Goal: Communication & Community: Answer question/provide support

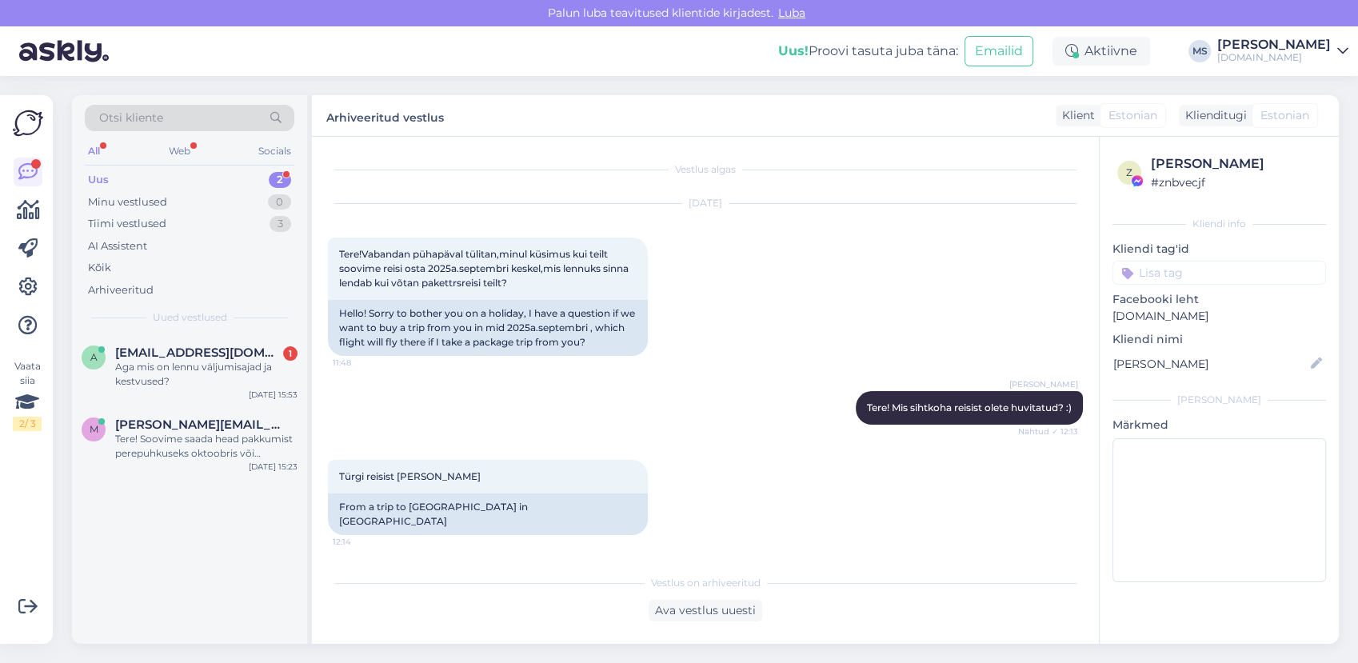
scroll to position [6672, 0]
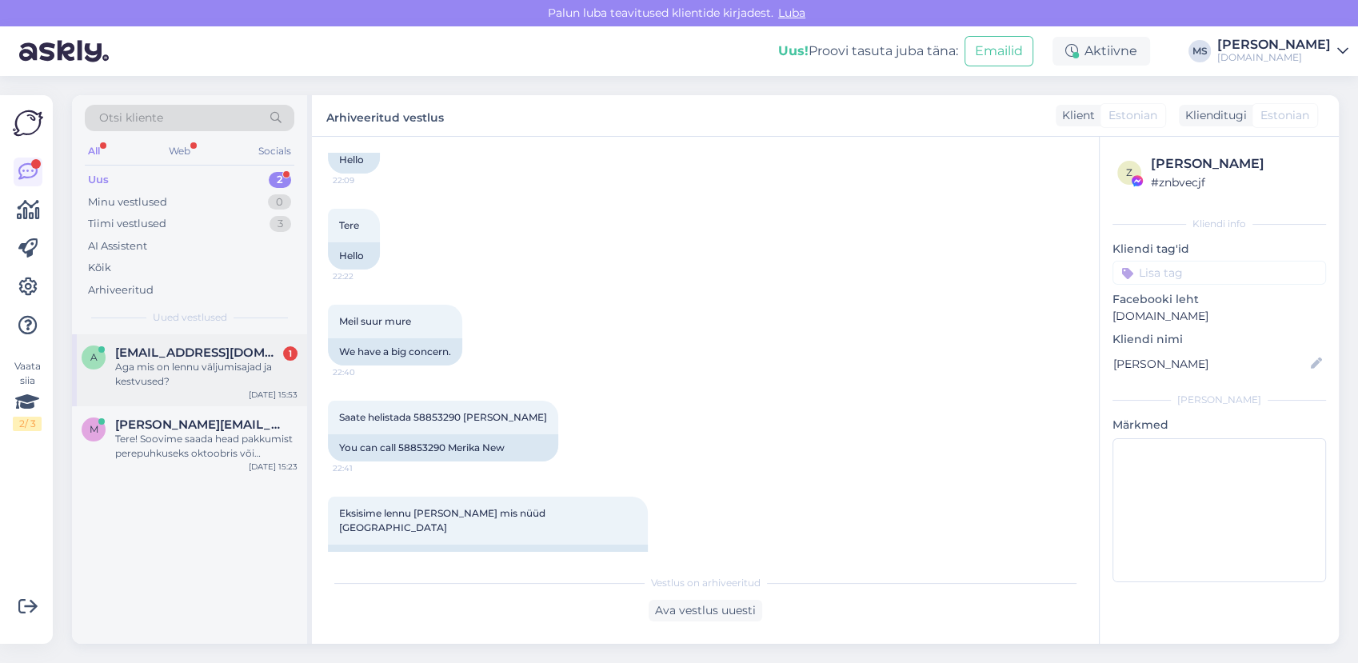
click at [184, 382] on div "Aga mis on lennu väljumisajad ja kestvused?" at bounding box center [206, 374] width 182 height 29
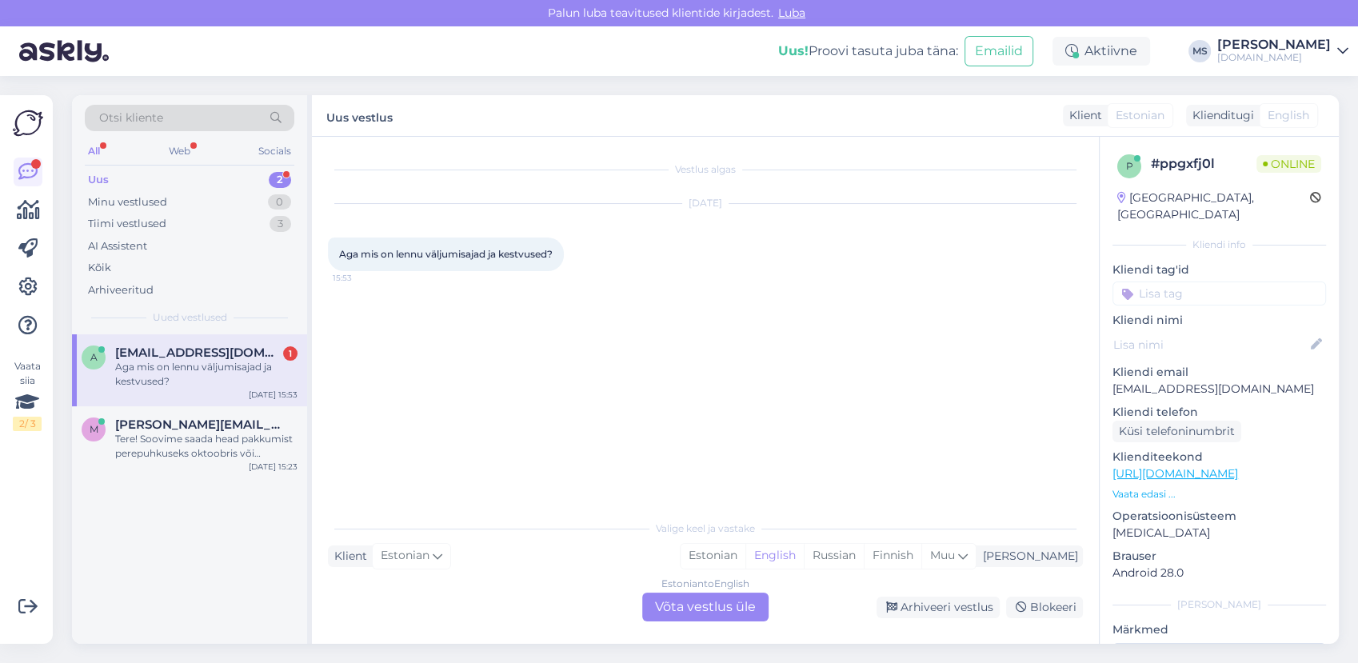
scroll to position [0, 0]
click at [169, 467] on div "M [PERSON_NAME][EMAIL_ADDRESS][DOMAIN_NAME] Tere! Soovime saada head pakkumist …" at bounding box center [189, 442] width 235 height 72
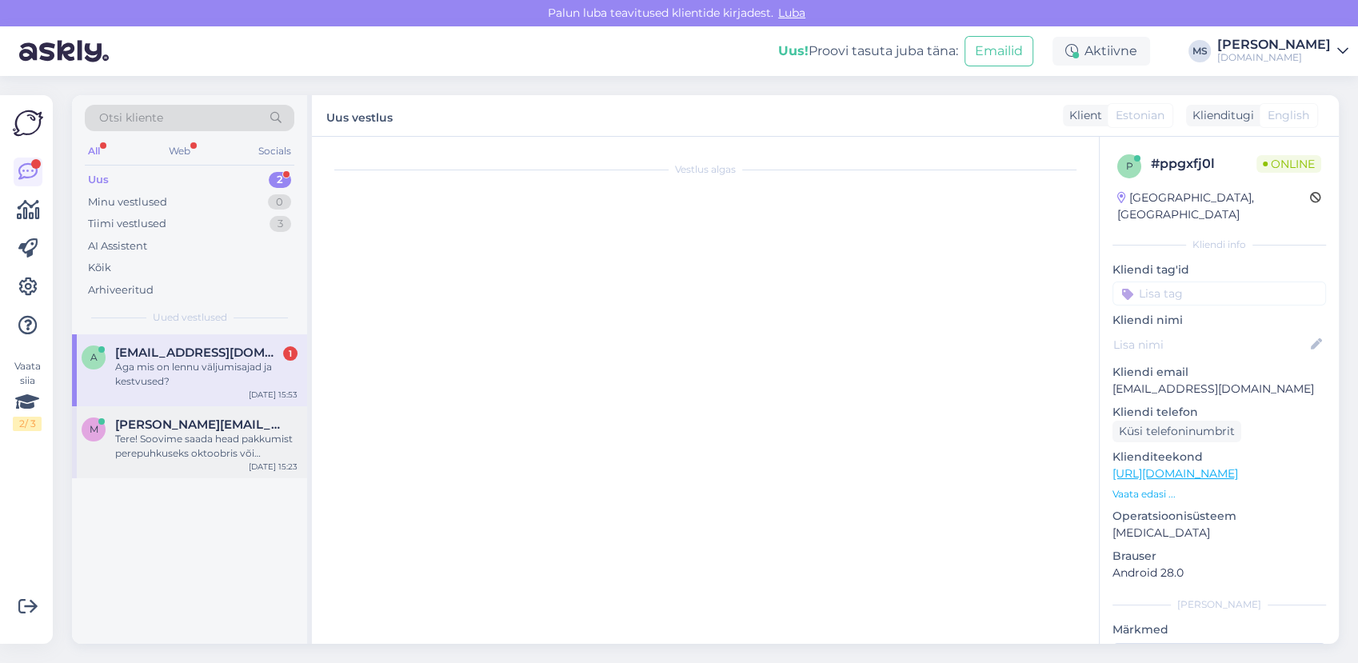
scroll to position [33, 0]
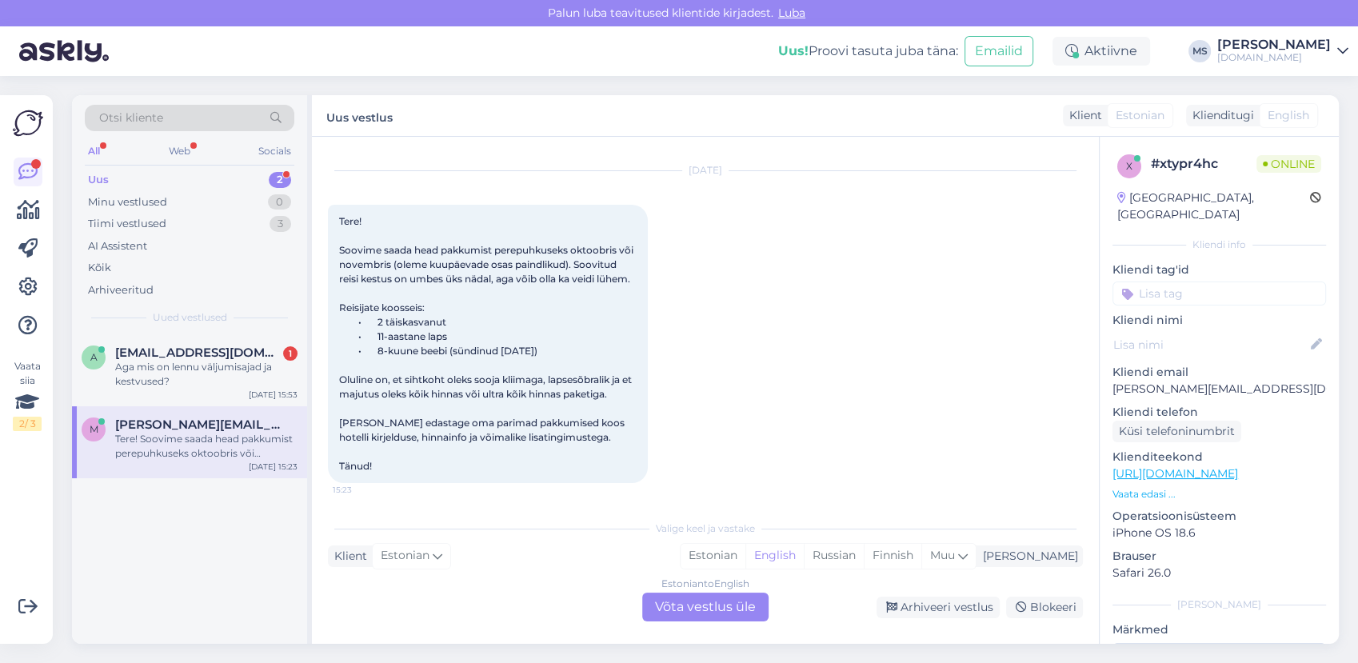
click at [865, 378] on div "[DATE] Tere! Soovime saada head pakkumist perepuhkuseks oktoobris või novembris…" at bounding box center [705, 327] width 755 height 347
click at [133, 406] on div "M [PERSON_NAME][EMAIL_ADDRESS][DOMAIN_NAME] Tere! Soovime saada head pakkumist …" at bounding box center [189, 442] width 235 height 72
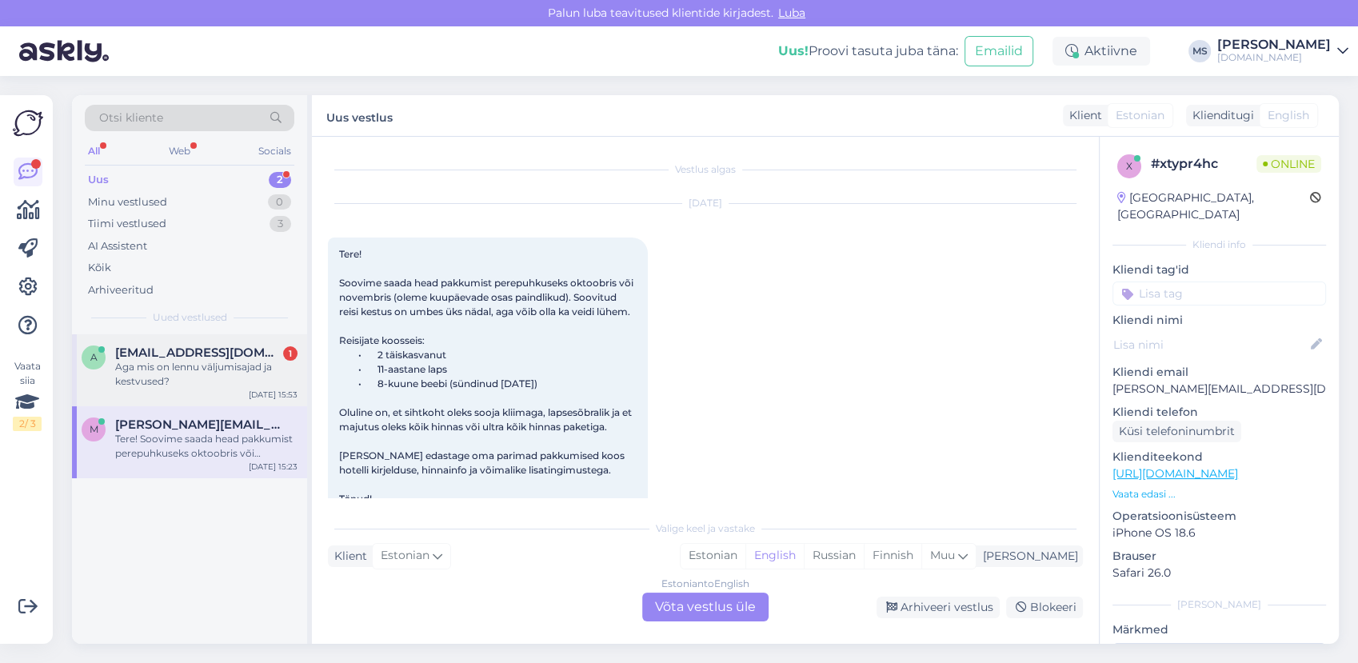
click at [147, 370] on div "Aga mis on lennu väljumisajad ja kestvused?" at bounding box center [206, 374] width 182 height 29
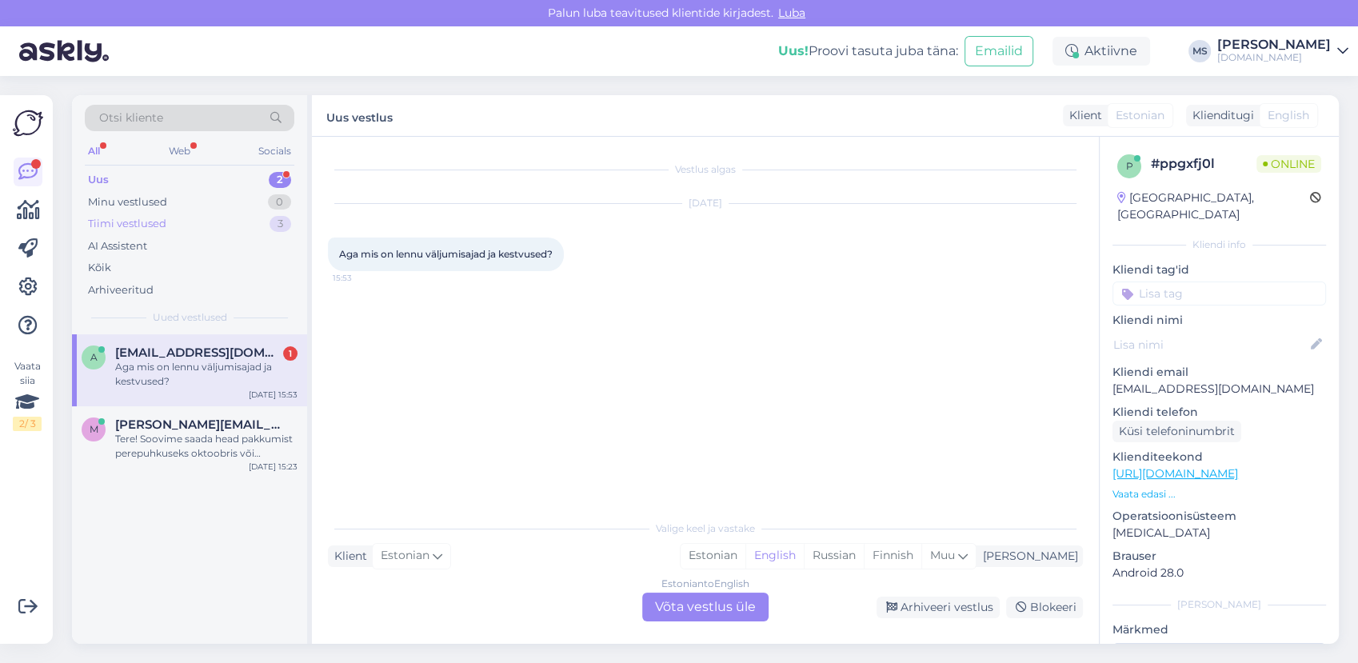
click at [160, 228] on div "Tiimi vestlused" at bounding box center [127, 224] width 78 height 16
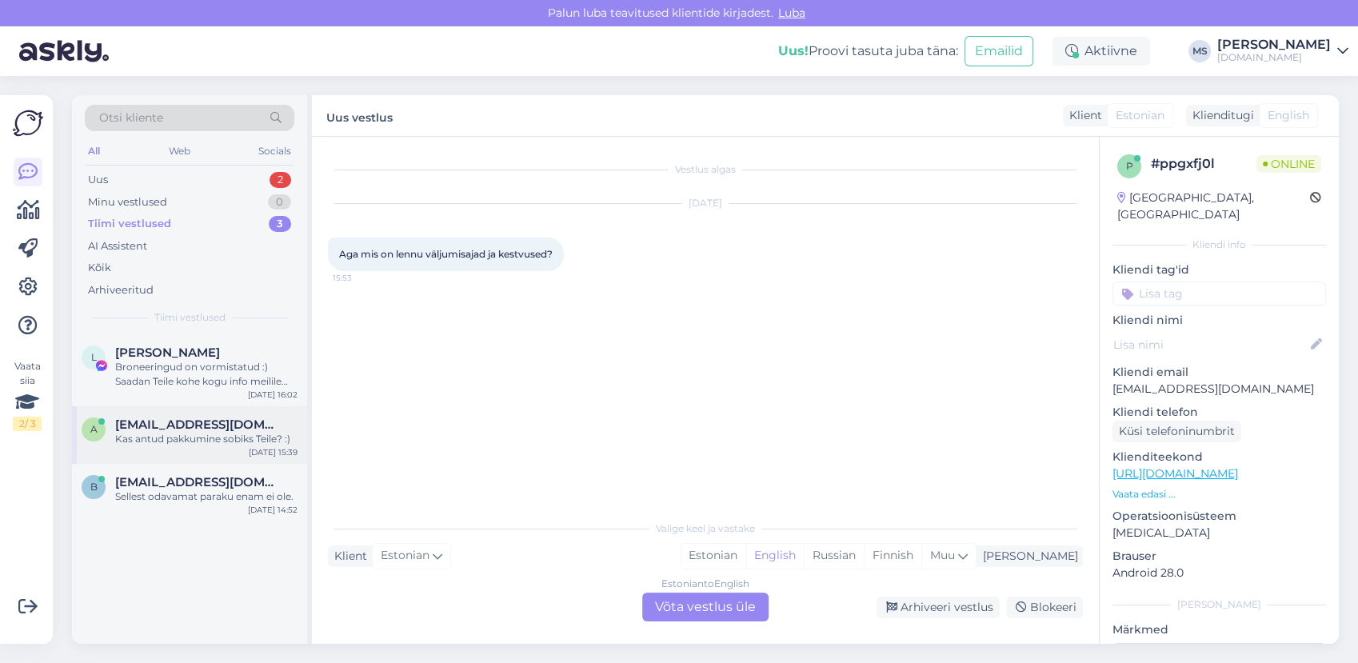
click at [166, 430] on span "[EMAIL_ADDRESS][DOMAIN_NAME]" at bounding box center [198, 425] width 166 height 14
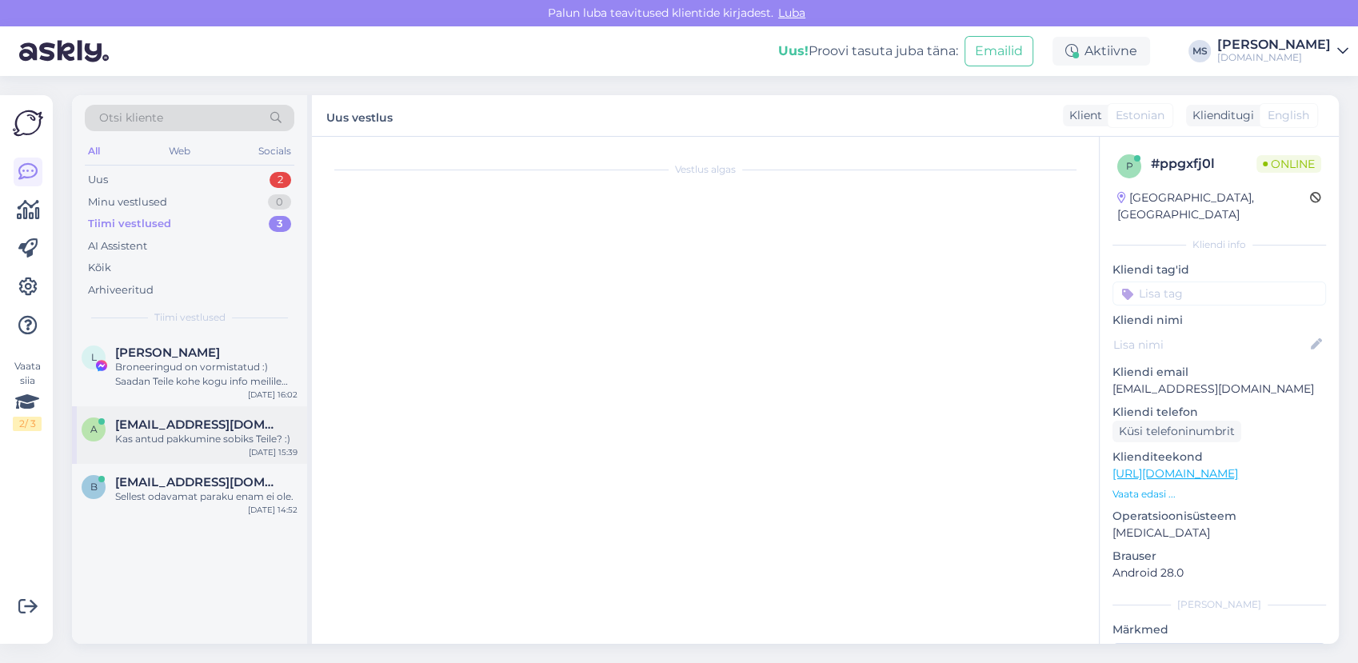
scroll to position [114, 0]
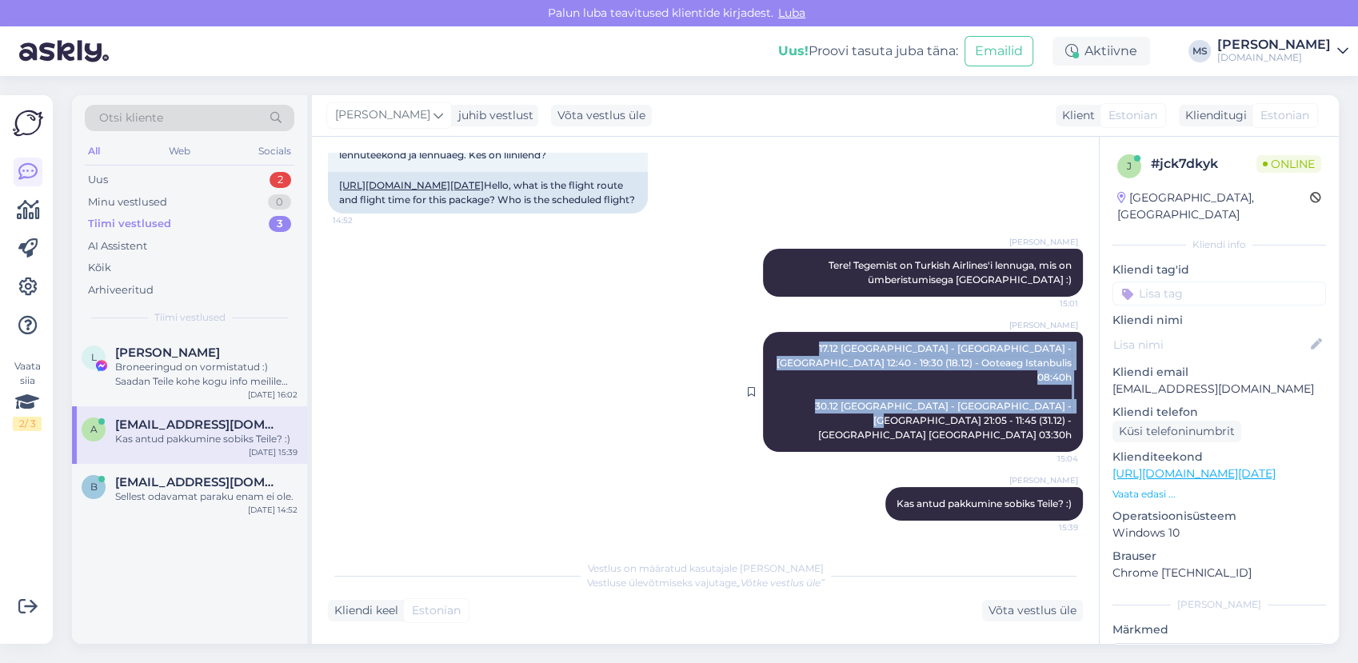
drag, startPoint x: 1065, startPoint y: 439, endPoint x: 779, endPoint y: 374, distance: 293.8
click at [779, 374] on div "[PERSON_NAME] 17.12 [GEOGRAPHIC_DATA] - [GEOGRAPHIC_DATA] - [GEOGRAPHIC_DATA] 1…" at bounding box center [923, 392] width 320 height 120
drag, startPoint x: 779, startPoint y: 374, endPoint x: 799, endPoint y: 381, distance: 21.3
copy span "17.12 [GEOGRAPHIC_DATA] - [GEOGRAPHIC_DATA] - [GEOGRAPHIC_DATA] 12:40 - 19:30 (…"
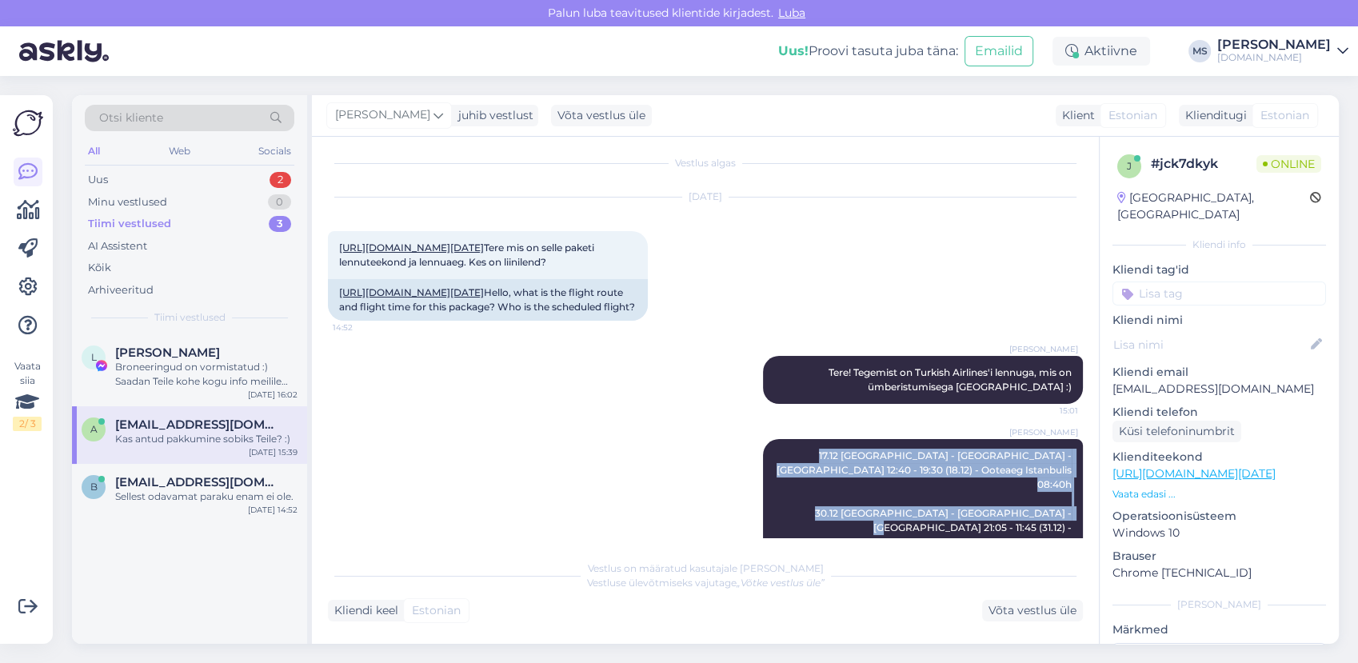
scroll to position [0, 0]
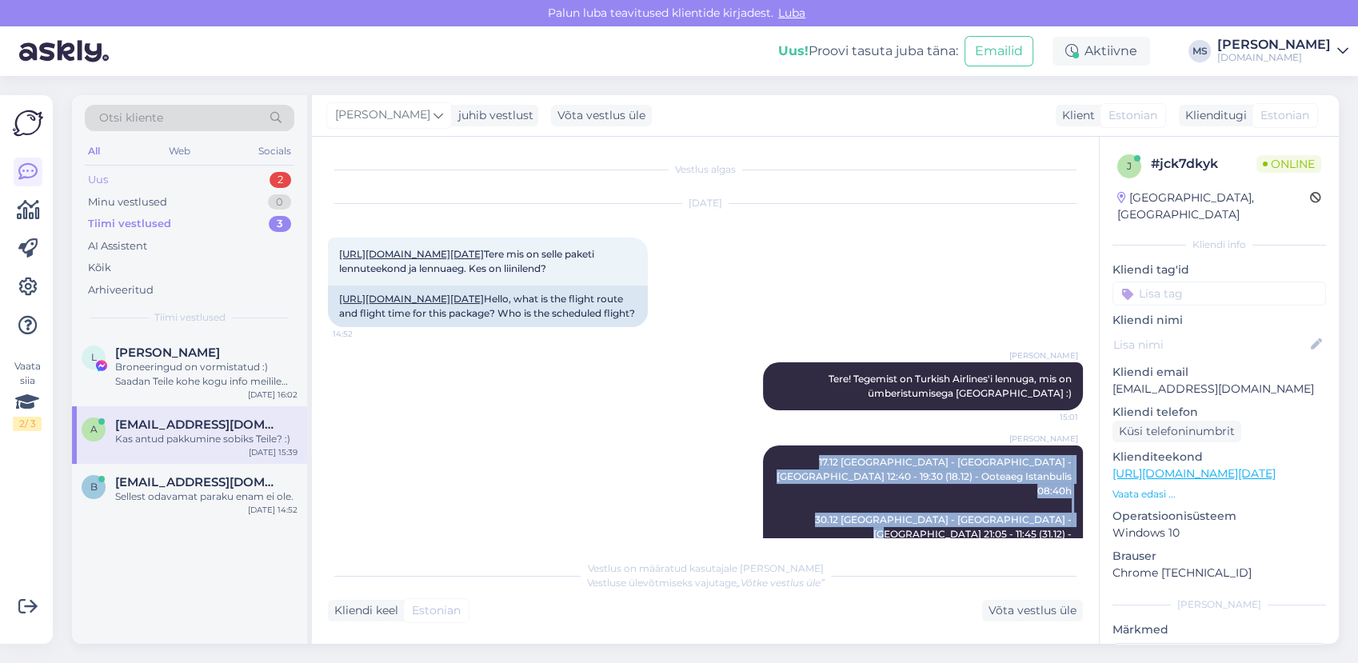
click at [172, 179] on div "Uus 2" at bounding box center [190, 180] width 210 height 22
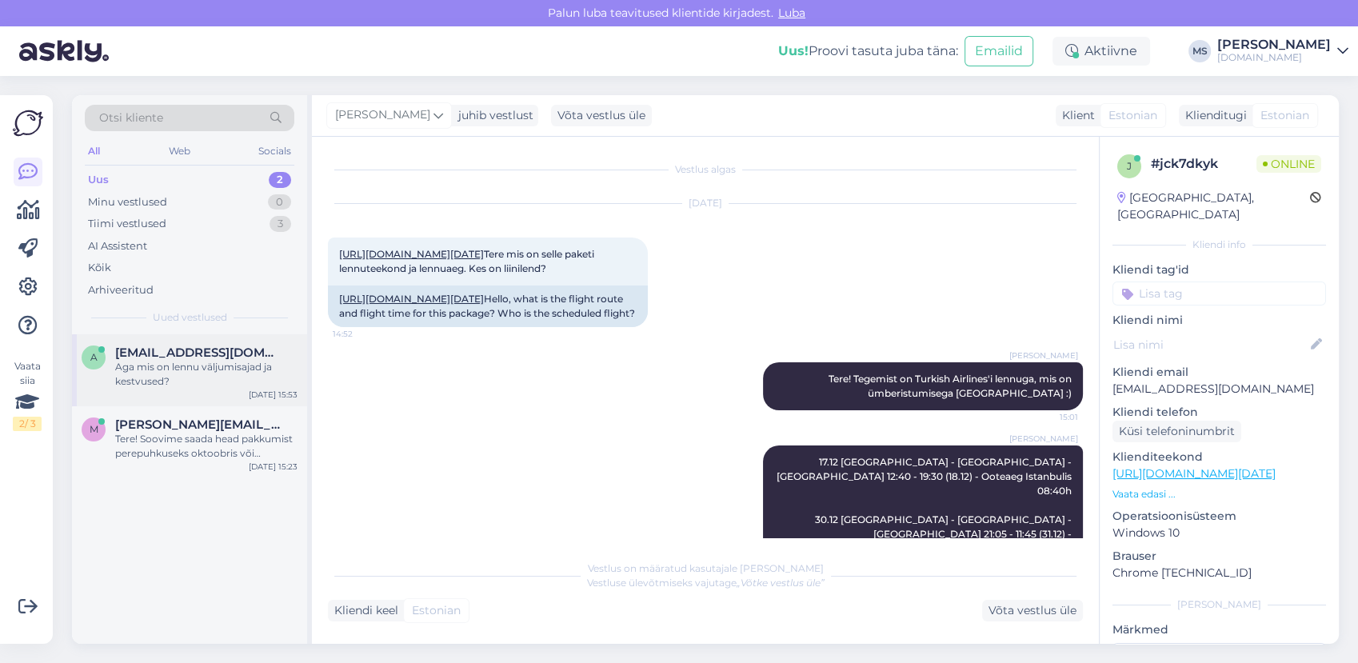
click at [190, 358] on span "[EMAIL_ADDRESS][DOMAIN_NAME]" at bounding box center [198, 353] width 166 height 14
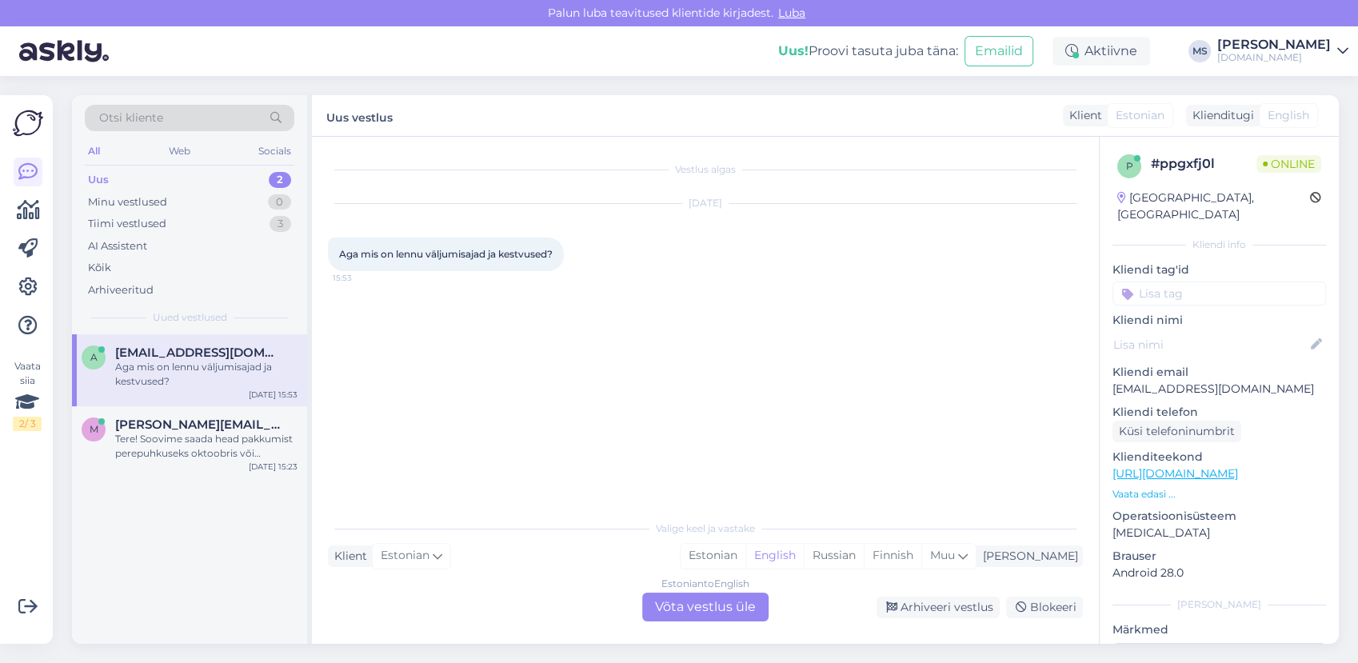
click at [566, 398] on div "Vestlus algas [DATE] Aga mis on lennu väljumisajad ja kestvused? 15:53" at bounding box center [712, 325] width 769 height 345
click at [745, 552] on div "Estonian" at bounding box center [713, 556] width 65 height 24
drag, startPoint x: 715, startPoint y: 611, endPoint x: 705, endPoint y: 609, distance: 9.9
click at [714, 612] on div "Estonian to Estonian Võta vestlus üle" at bounding box center [705, 607] width 126 height 29
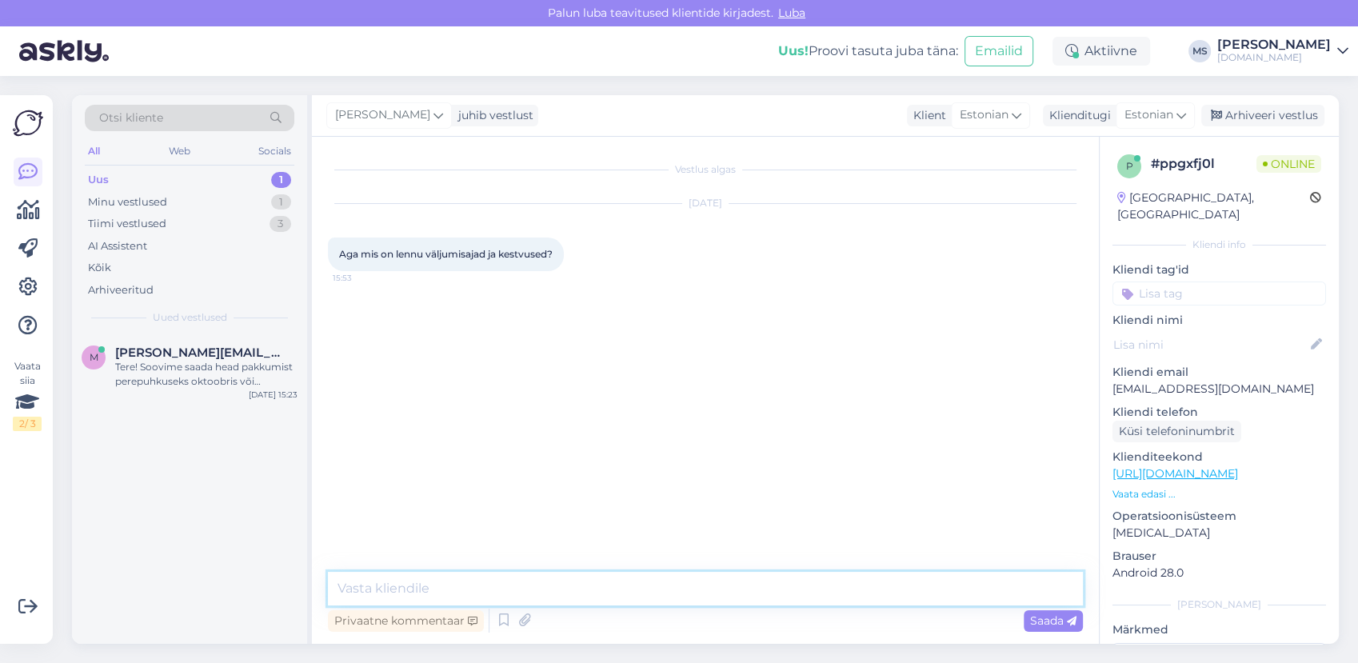
click at [654, 580] on textarea at bounding box center [705, 589] width 755 height 34
paste textarea "17.12 [GEOGRAPHIC_DATA] - [GEOGRAPHIC_DATA] - [GEOGRAPHIC_DATA] 12:40 - 19:30 (…"
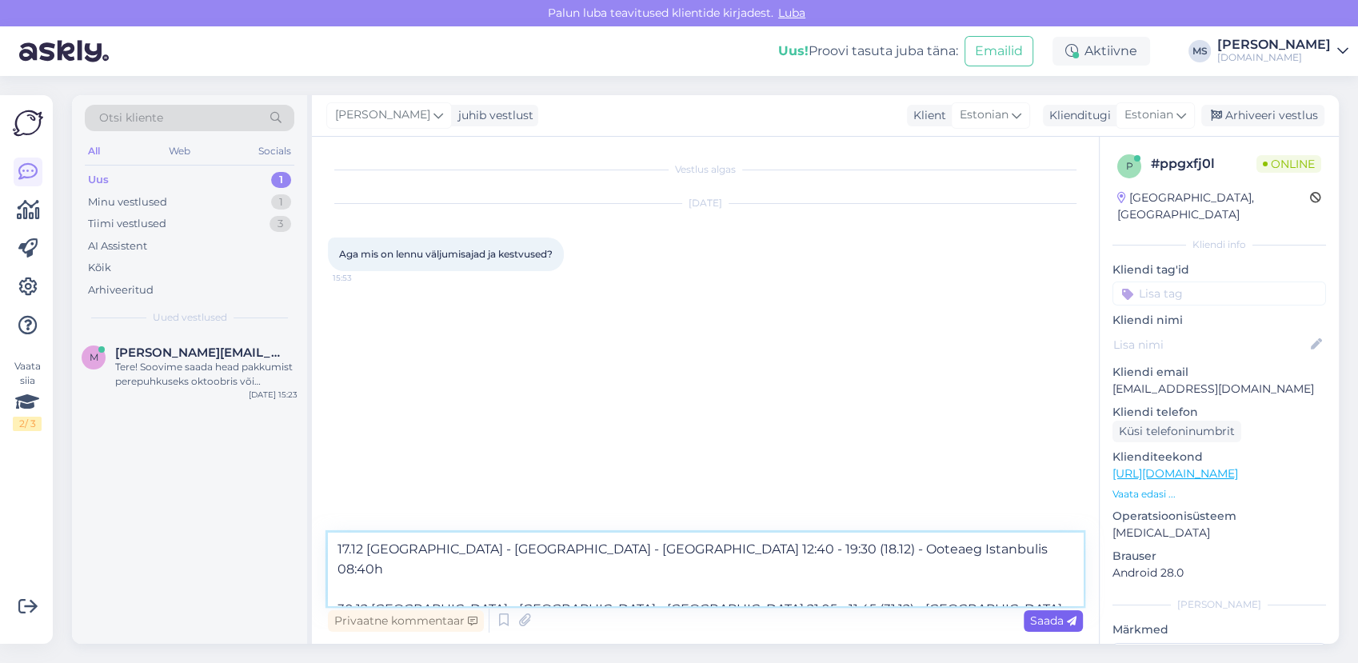
type textarea "17.12 [GEOGRAPHIC_DATA] - [GEOGRAPHIC_DATA] - [GEOGRAPHIC_DATA] 12:40 - 19:30 (…"
click at [1054, 617] on span "Saada" at bounding box center [1053, 620] width 46 height 14
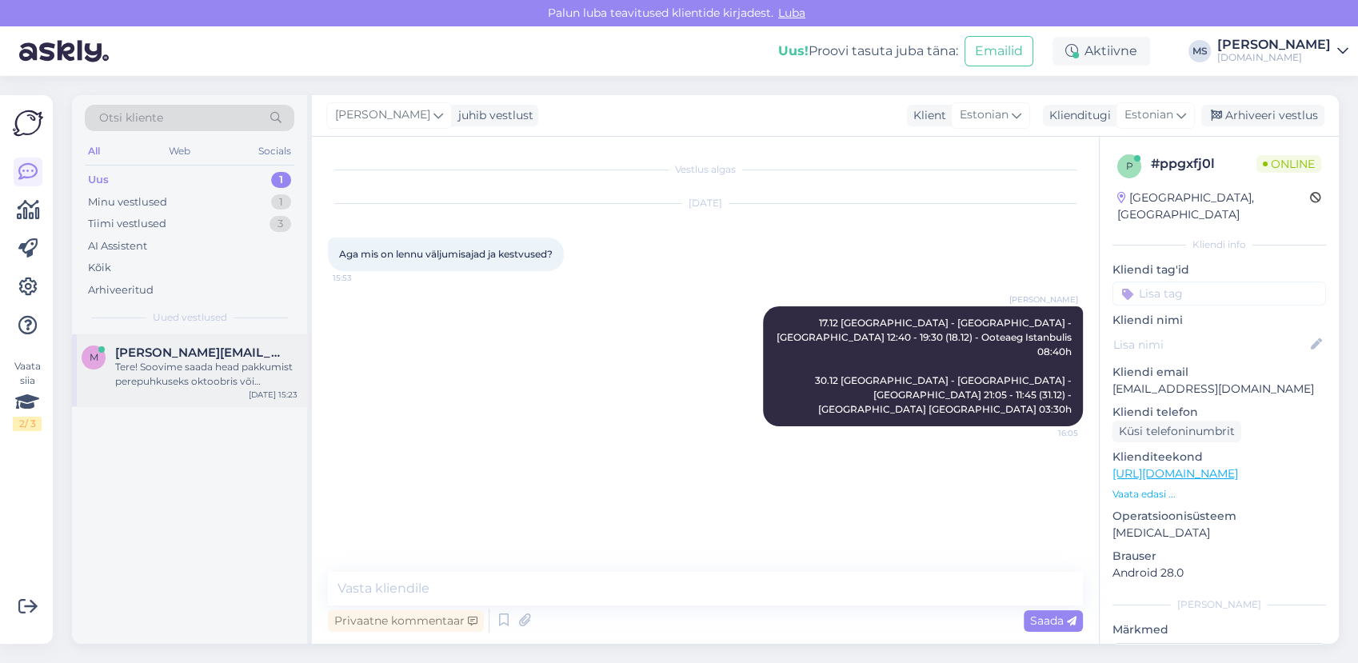
click at [181, 372] on div "Tere! Soovime saada head pakkumist perepuhkuseks oktoobris või novembris (oleme…" at bounding box center [206, 374] width 182 height 29
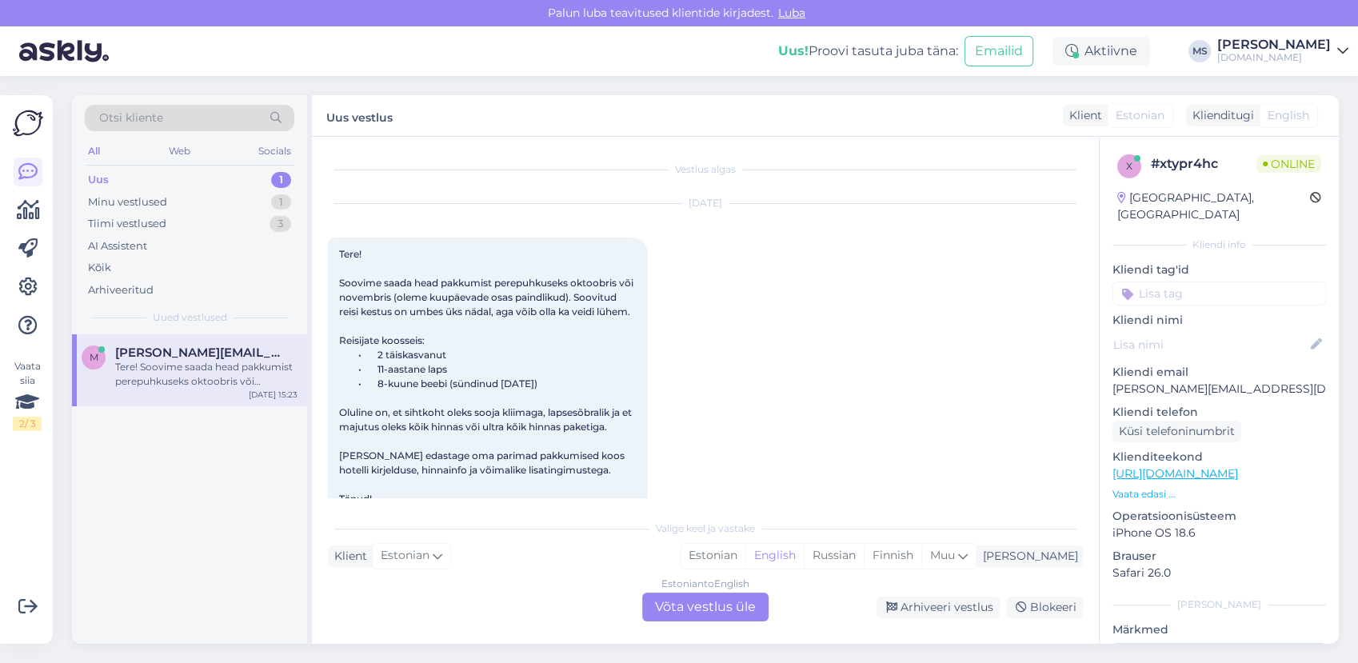
scroll to position [33, 0]
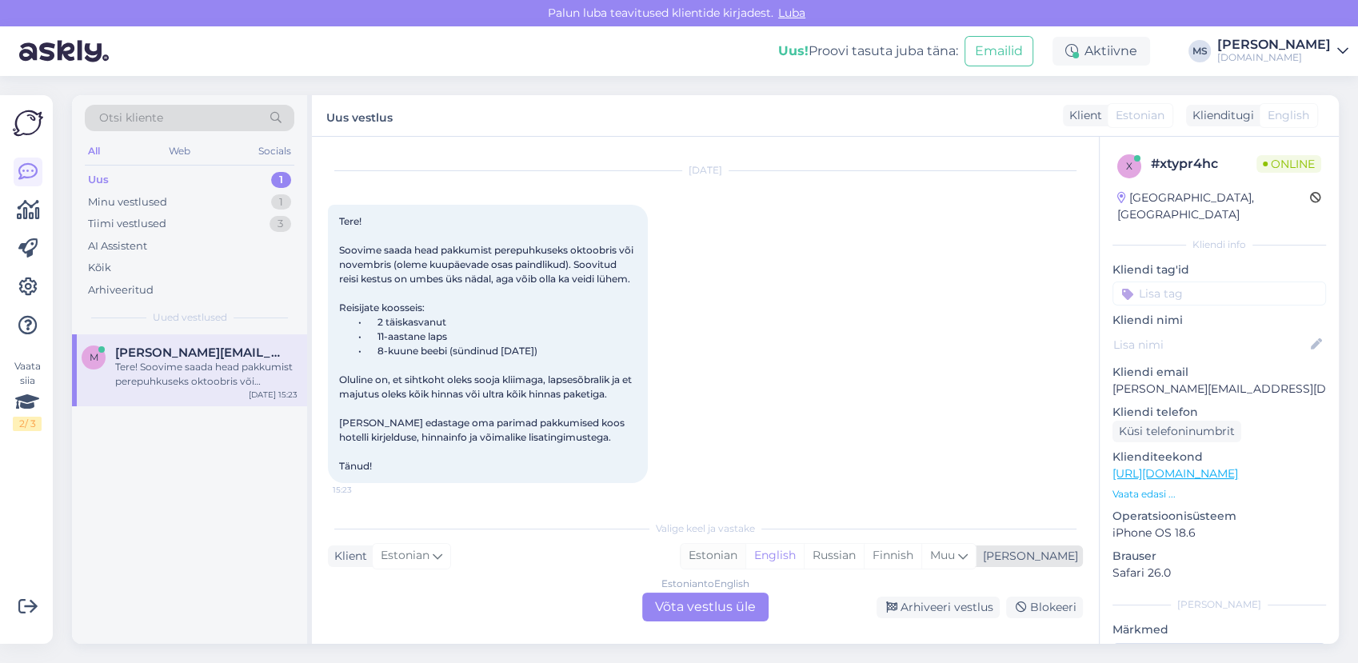
click at [745, 554] on div "Estonian" at bounding box center [713, 556] width 65 height 24
click at [741, 601] on div "Estonian to Estonian Võta vestlus üle" at bounding box center [705, 607] width 126 height 29
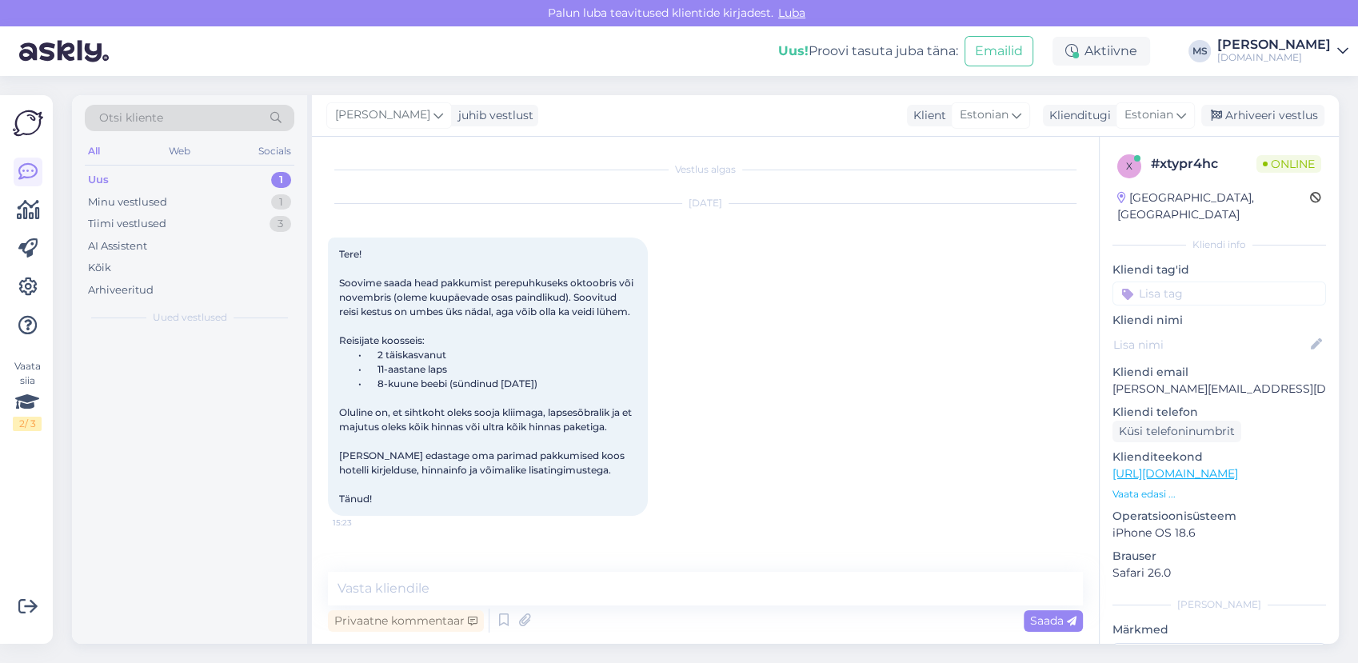
scroll to position [0, 0]
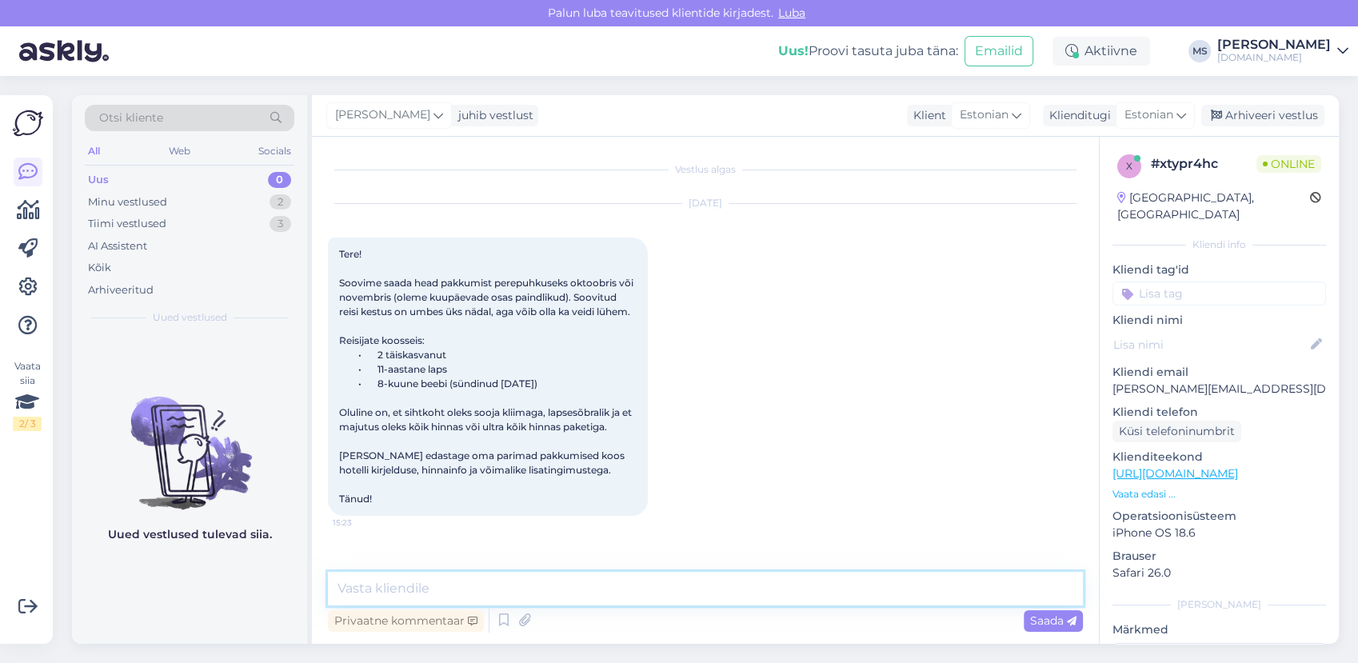
click at [571, 585] on textarea at bounding box center [705, 589] width 755 height 34
click at [921, 596] on textarea "Tere! Soovitud ajal on parimad pakkumised Türgi (oktoobris) ja Egiptuse (oktoob…" at bounding box center [705, 589] width 755 height 34
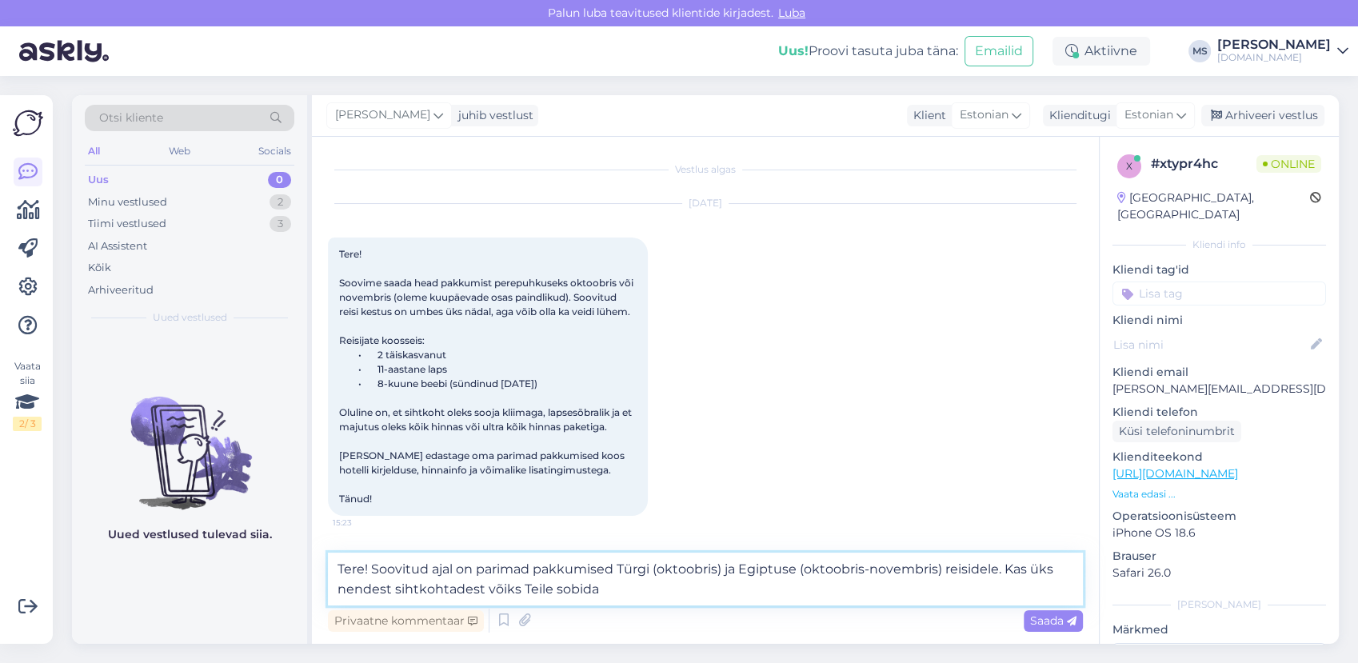
type textarea "Tere! Soovitud ajal on parimad pakkumised Türgi (oktoobris) ja Egiptuse (oktoob…"
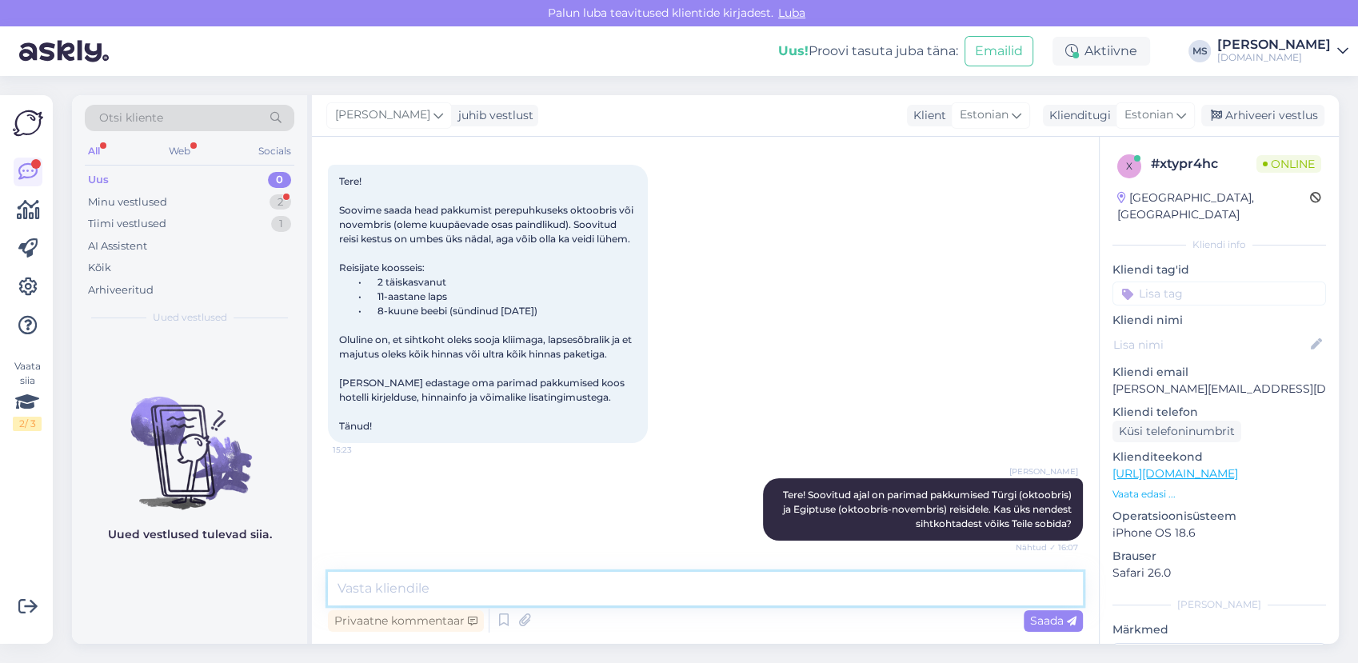
scroll to position [156, 0]
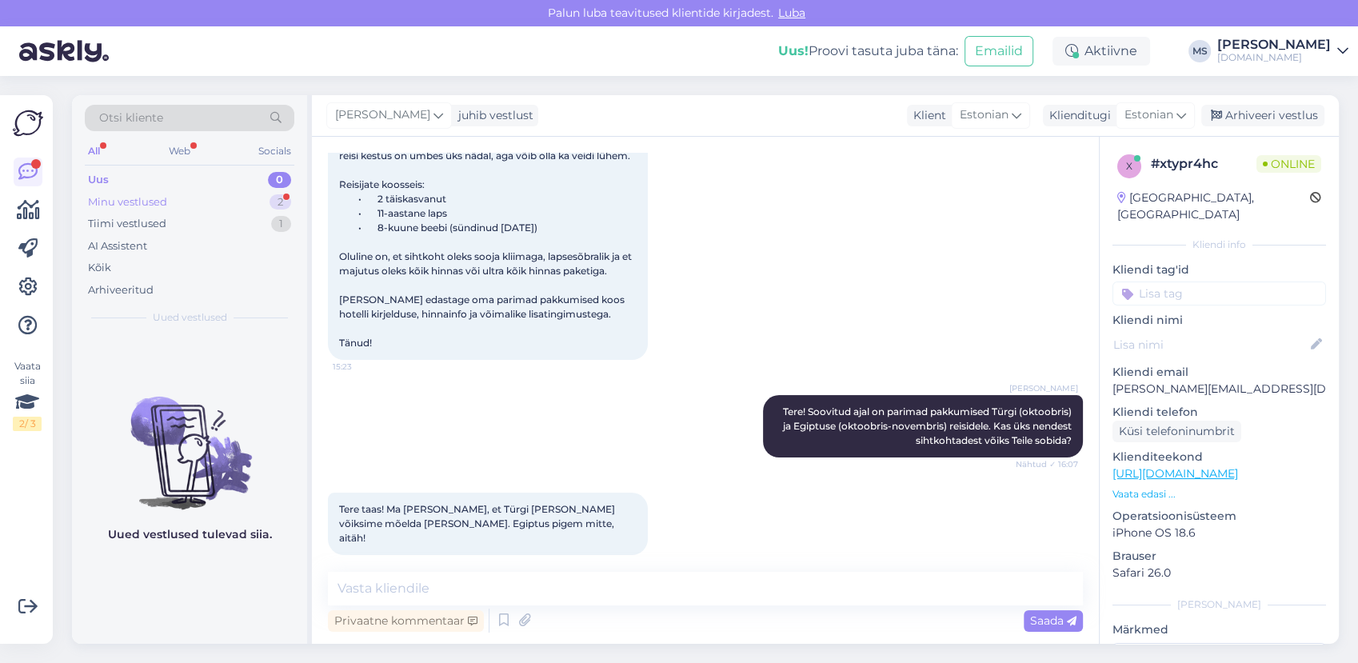
click at [154, 191] on div "Minu vestlused 2" at bounding box center [190, 202] width 210 height 22
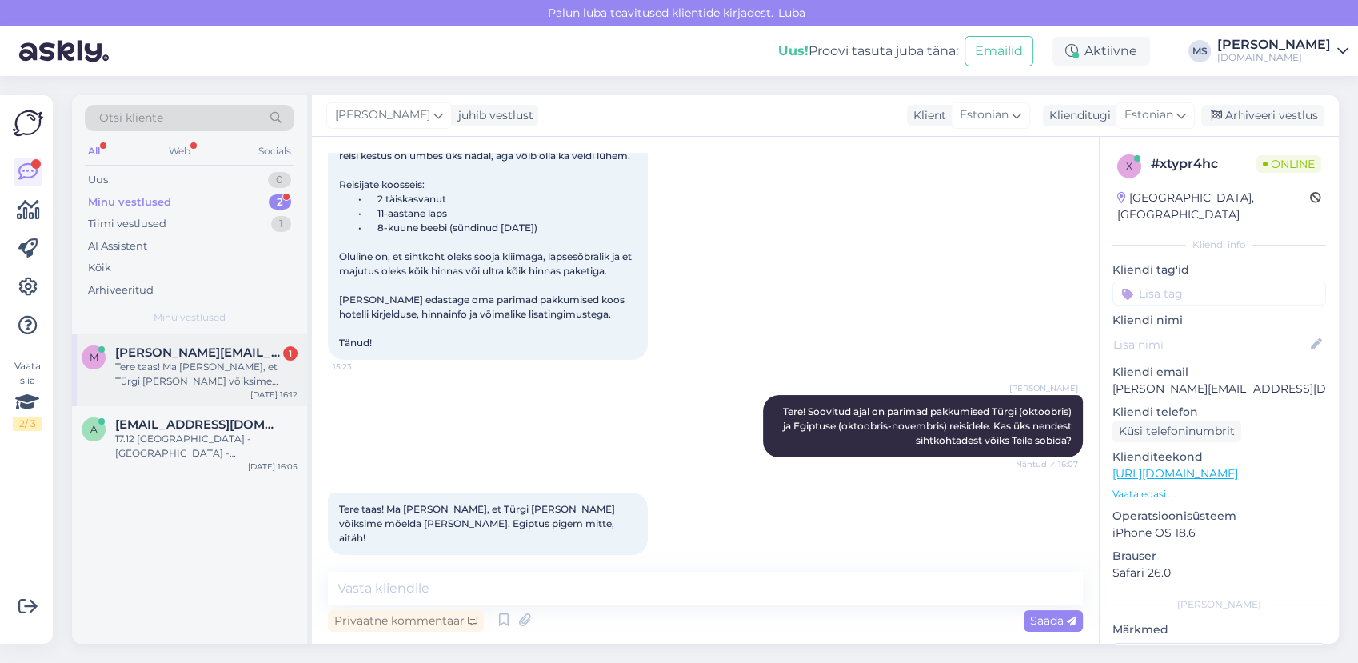
drag, startPoint x: 182, startPoint y: 346, endPoint x: 220, endPoint y: 356, distance: 39.6
click at [198, 352] on span "[PERSON_NAME][EMAIL_ADDRESS][DOMAIN_NAME]" at bounding box center [198, 353] width 166 height 14
click at [583, 427] on div "[PERSON_NAME] Tere! Soovitud ajal on parimad pakkumised Türgi (oktoobris) ja Eg…" at bounding box center [705, 427] width 755 height 98
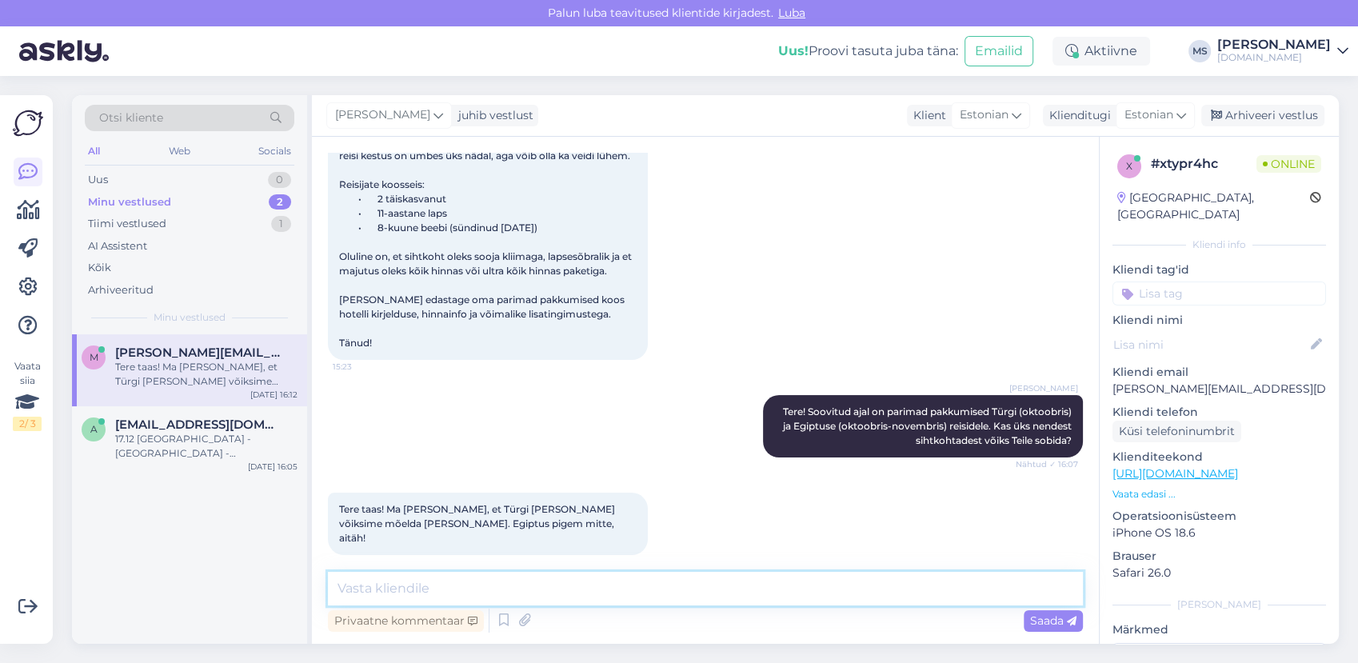
click at [553, 593] on textarea at bounding box center [705, 589] width 755 height 34
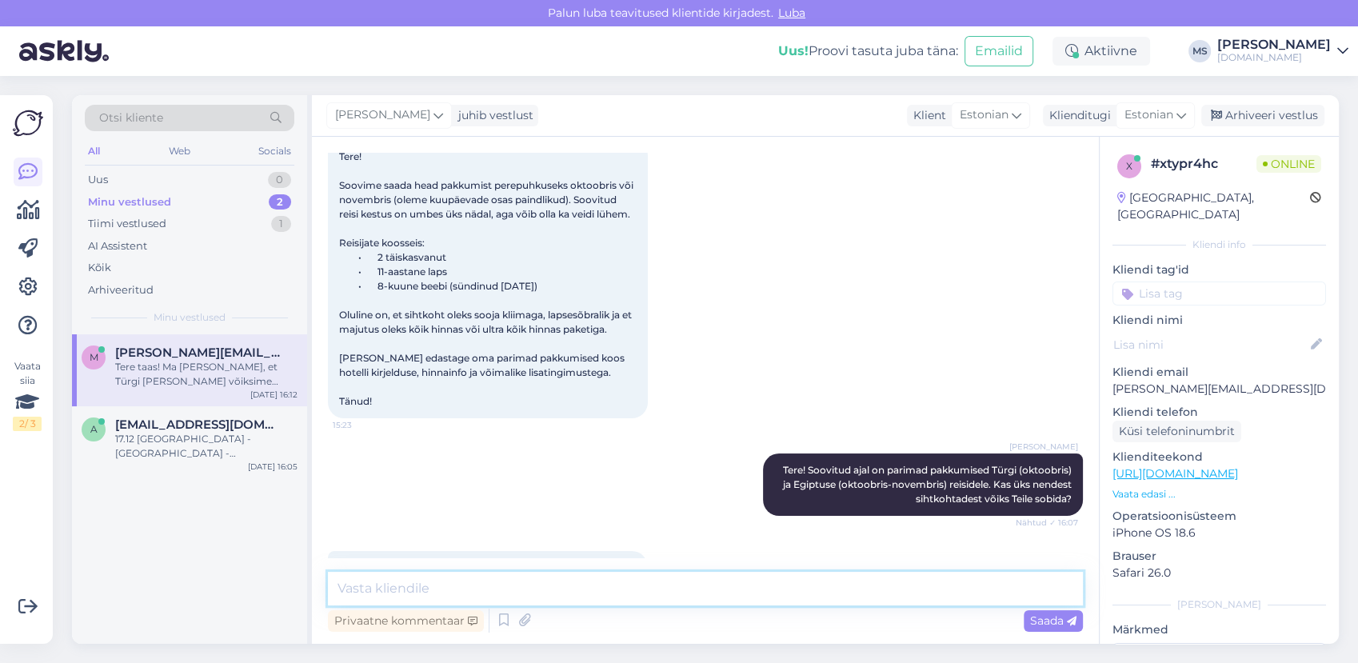
scroll to position [67, 0]
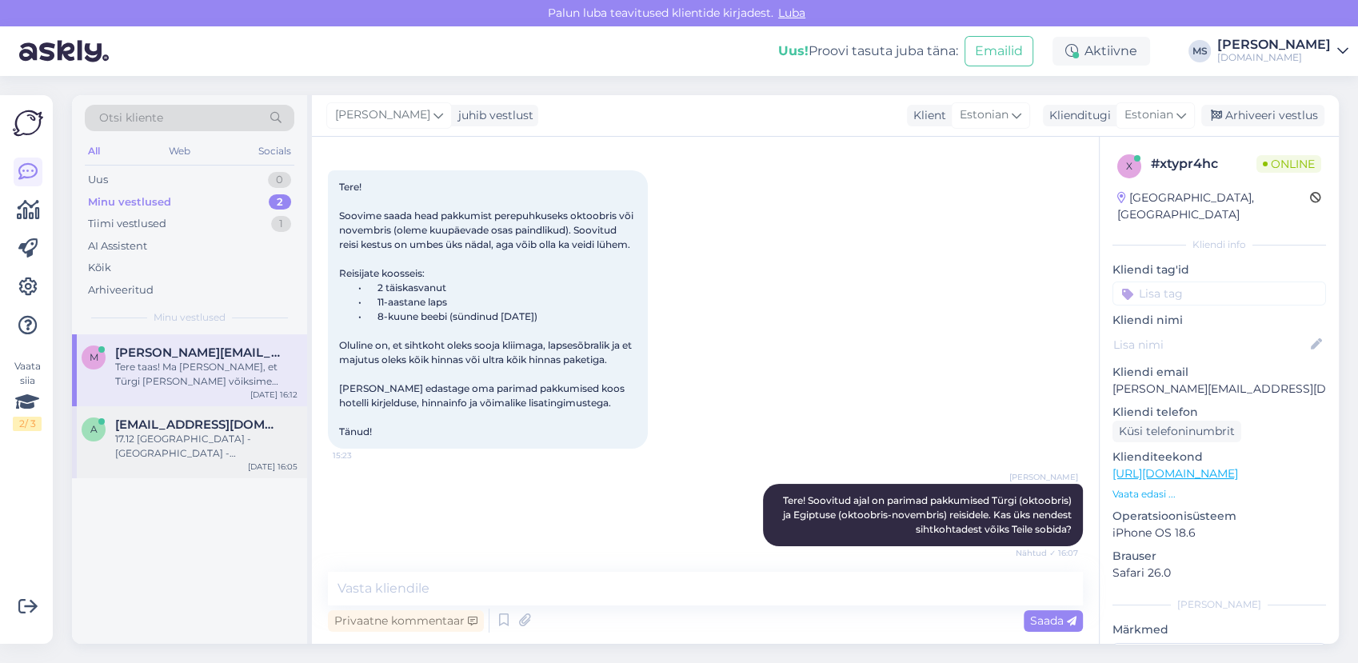
click at [130, 447] on div "17.12 [GEOGRAPHIC_DATA] - [GEOGRAPHIC_DATA] - [GEOGRAPHIC_DATA] 12:40 - 19:30 (…" at bounding box center [206, 446] width 182 height 29
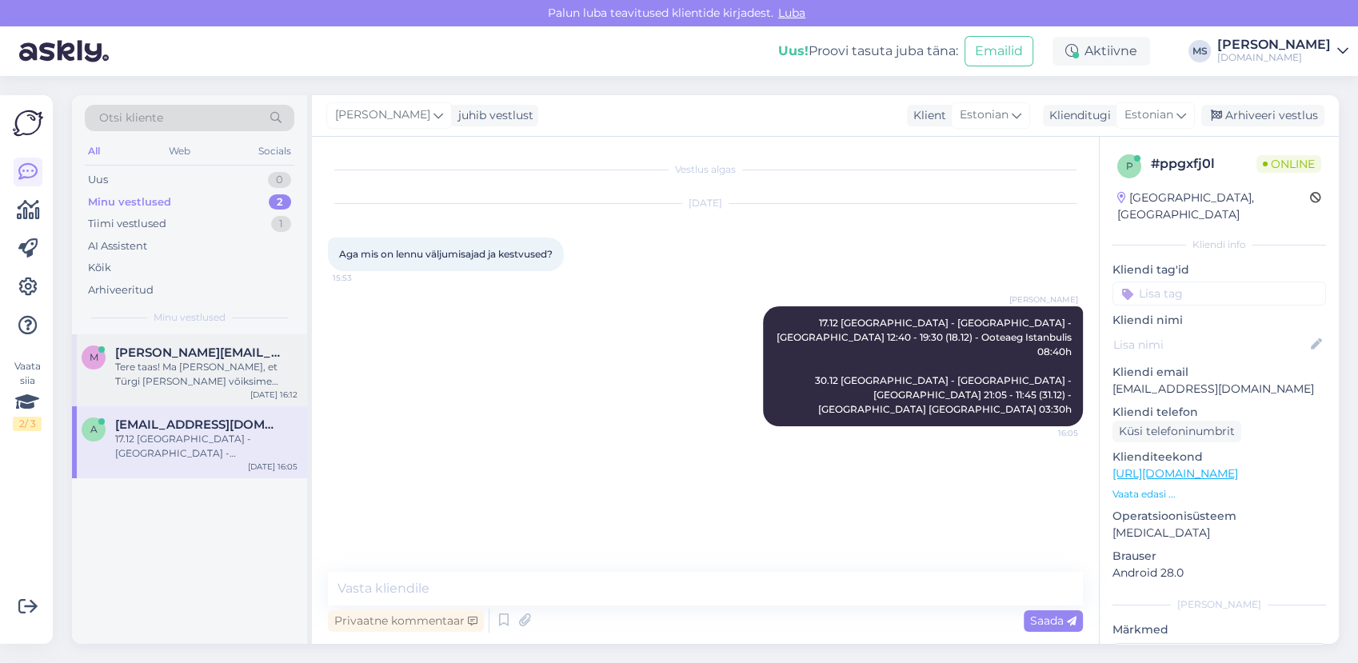
click at [147, 361] on div "Tere taas! Ma [PERSON_NAME], et Türgi [PERSON_NAME] võiksime mõelda [PERSON_NAM…" at bounding box center [206, 374] width 182 height 29
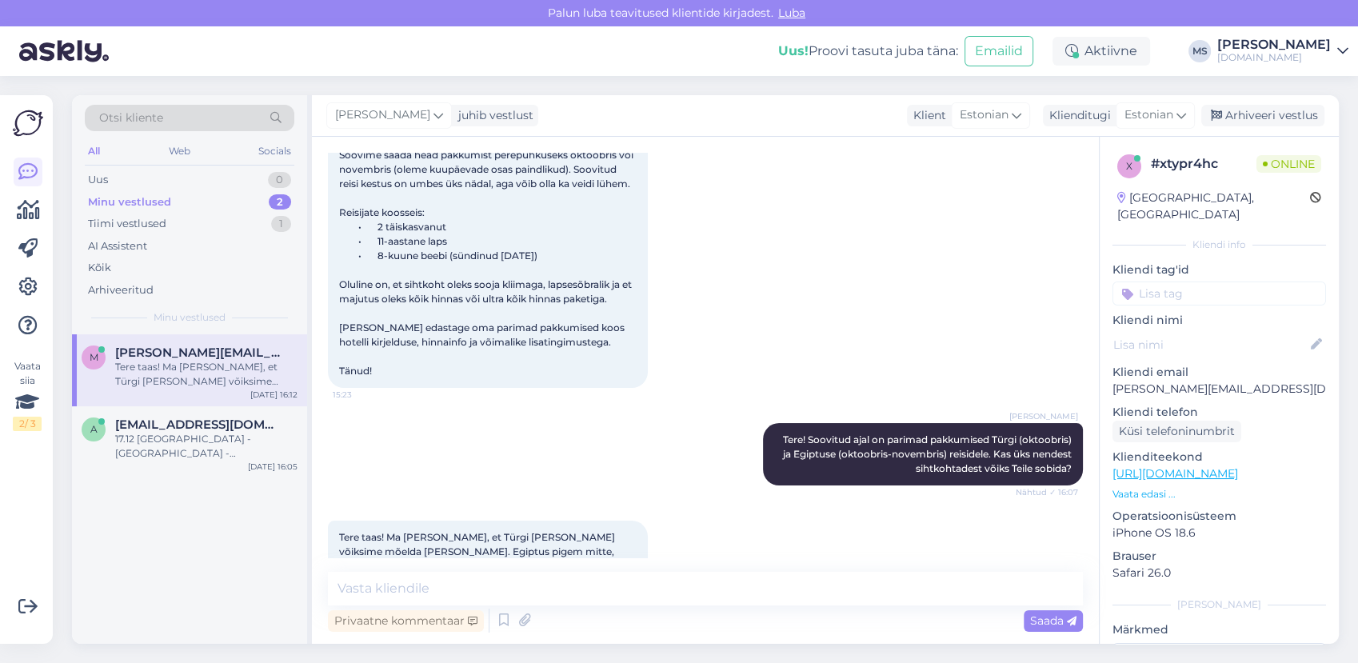
scroll to position [156, 0]
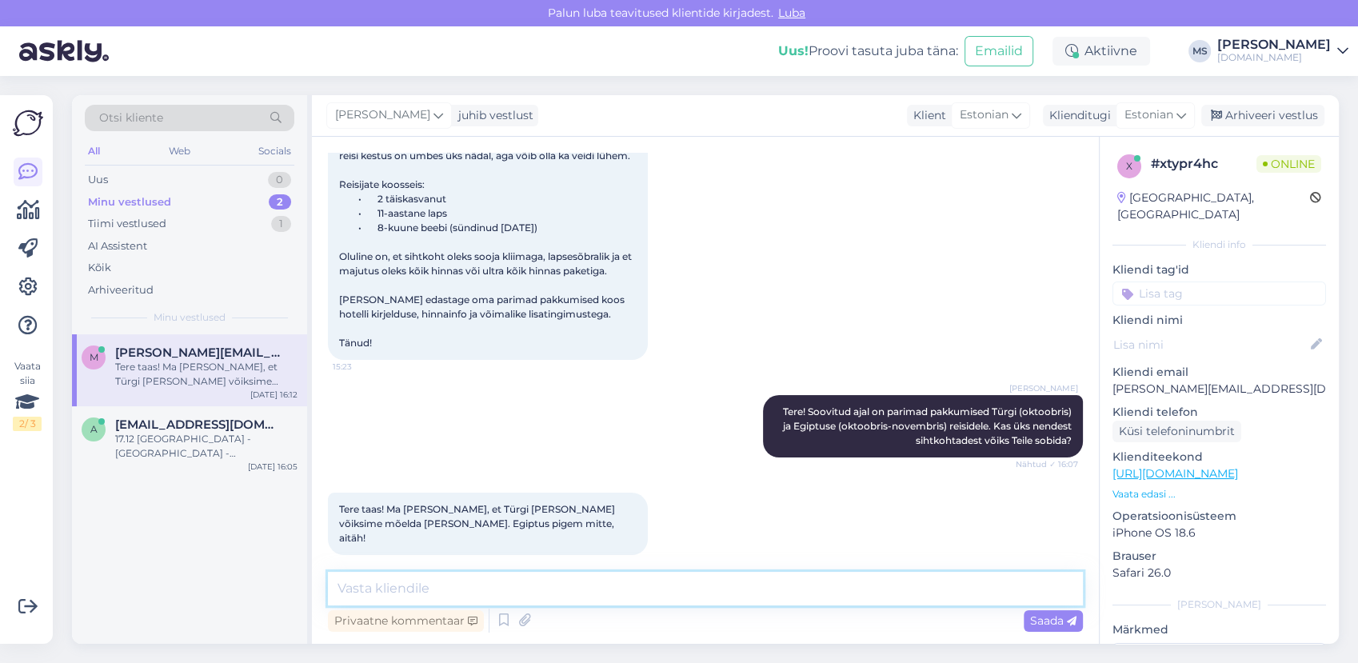
click at [577, 596] on textarea at bounding box center [705, 589] width 755 height 34
type textarea "Kas kõik oktoobrikuu kuupäevad sobivad reisi alustamiseks?"
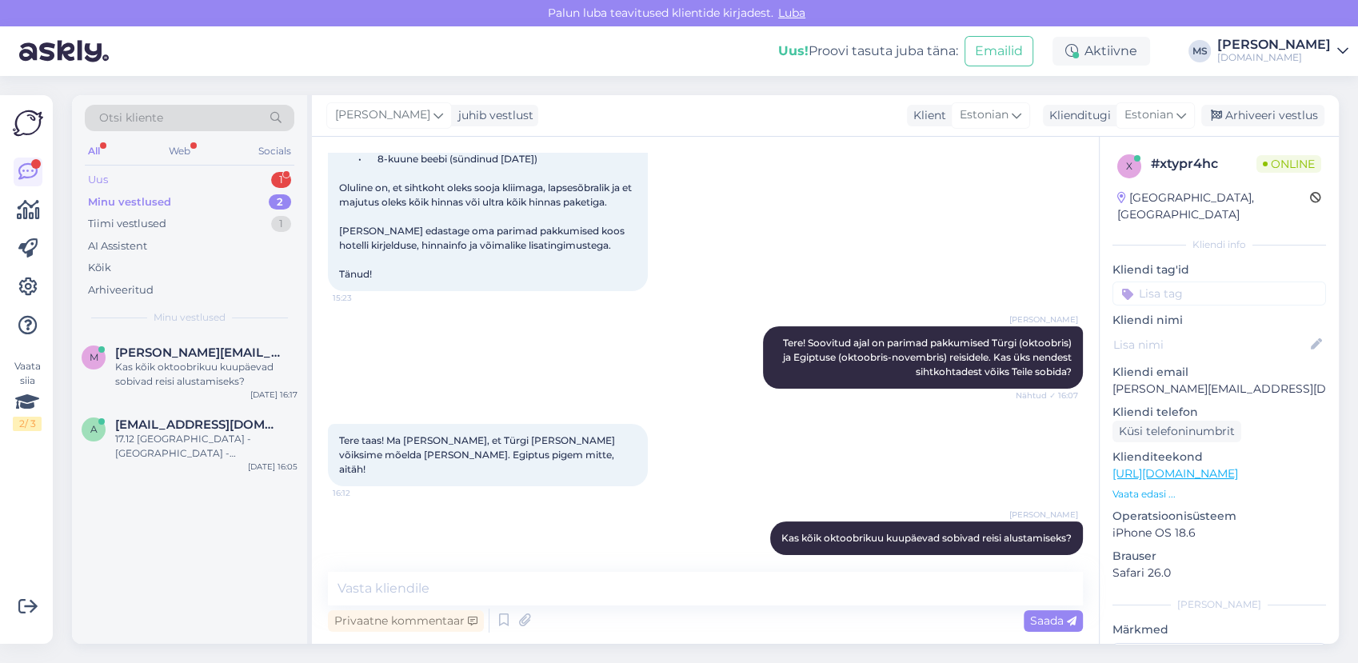
click at [144, 178] on div "Uus 1" at bounding box center [190, 180] width 210 height 22
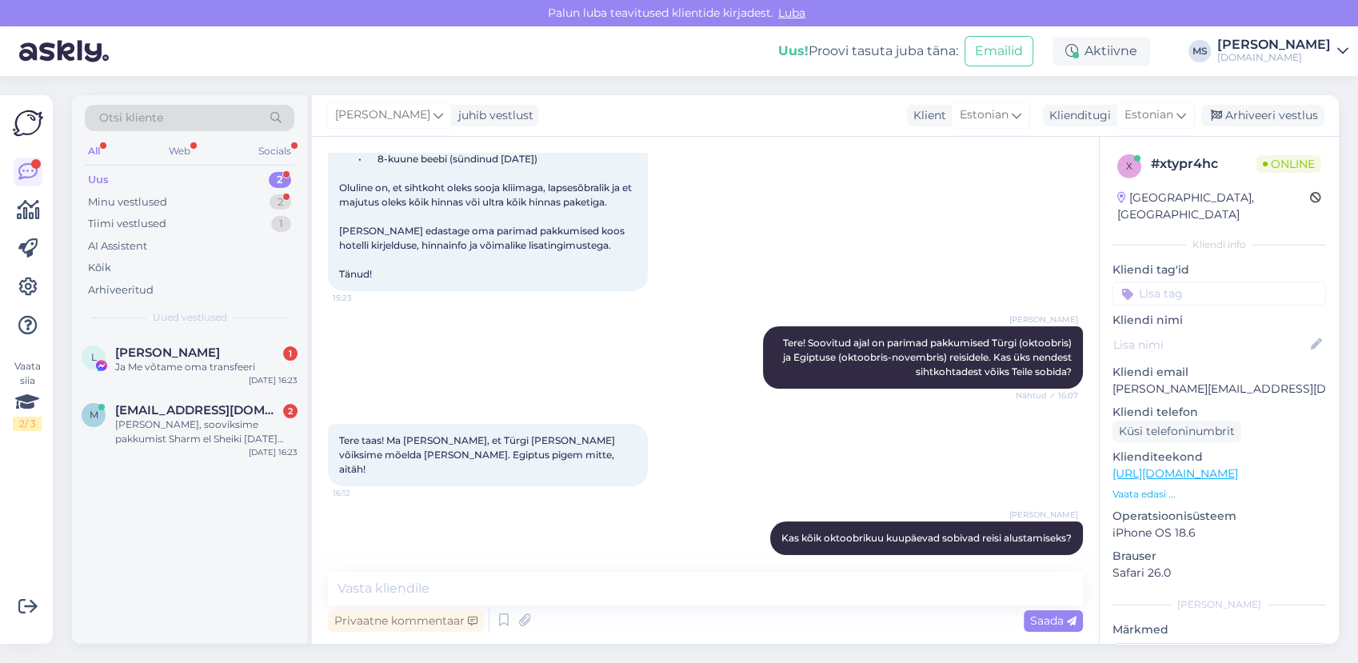
scroll to position [322, 0]
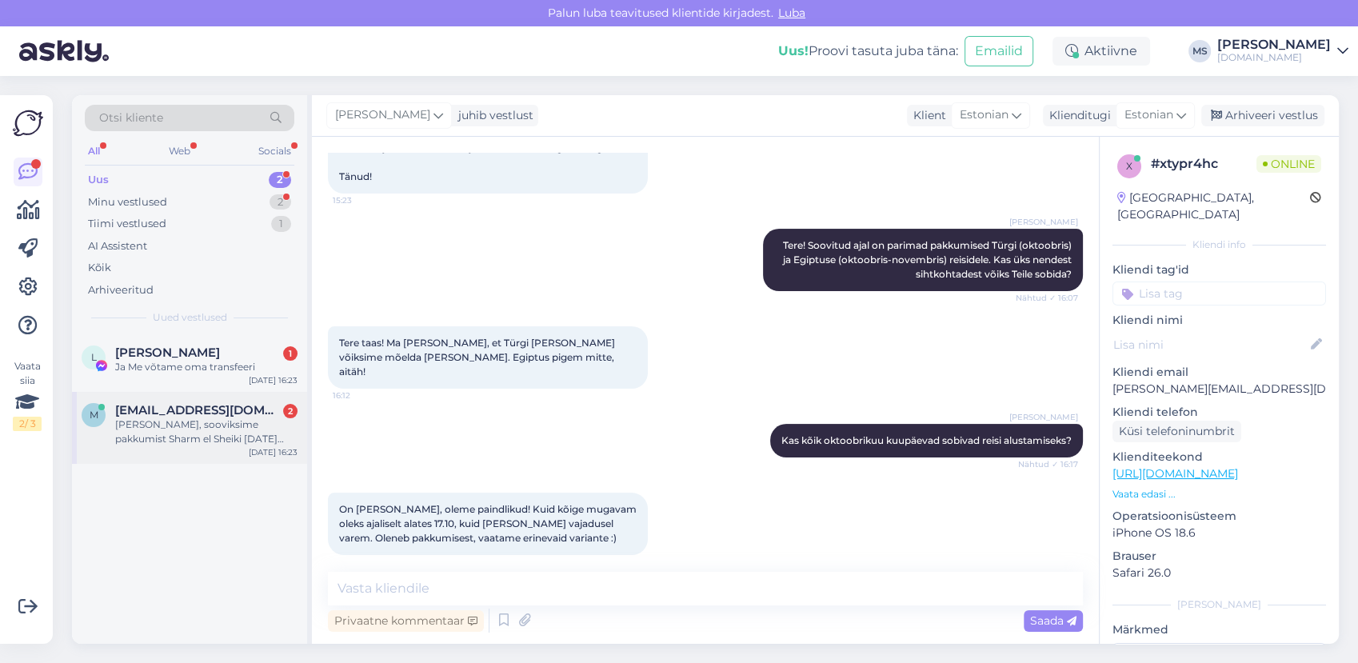
drag, startPoint x: 162, startPoint y: 443, endPoint x: 160, endPoint y: 428, distance: 15.4
click at [162, 442] on div "[PERSON_NAME], sooviksime pakkumist Sharm el Sheiki [DATE] neljale inimesele 2 …" at bounding box center [206, 432] width 182 height 29
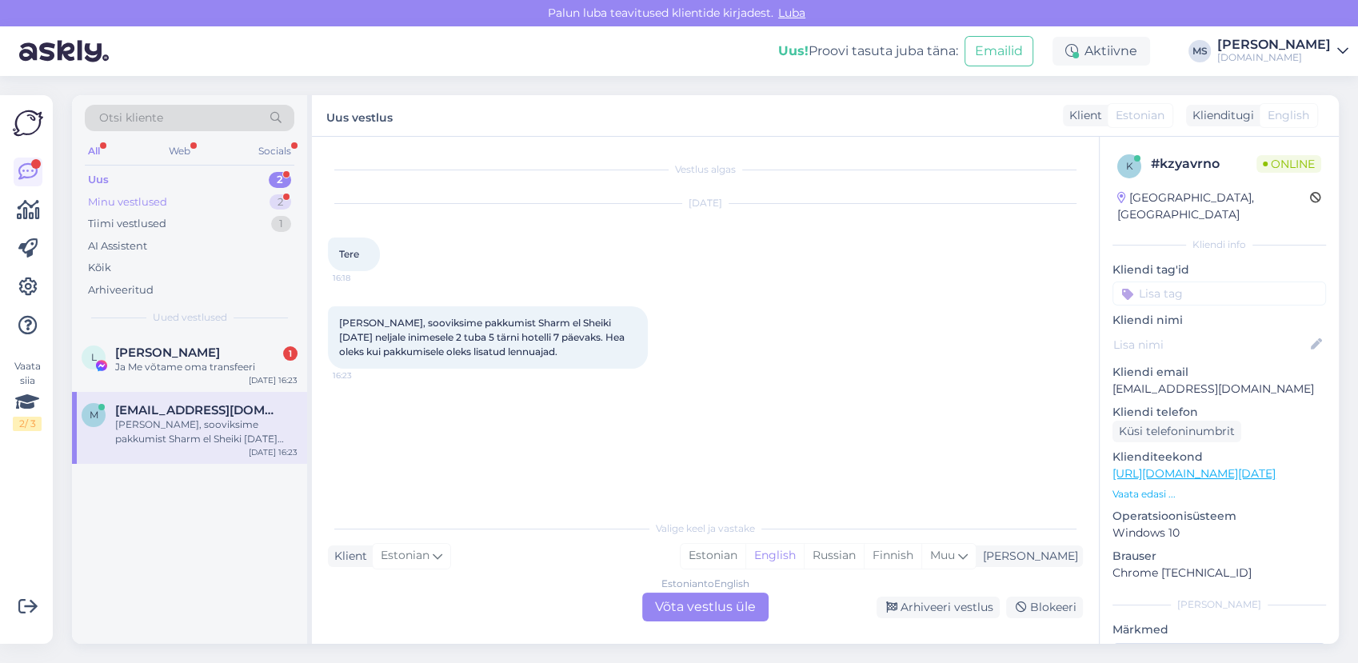
scroll to position [0, 0]
click at [122, 191] on div "Minu vestlused 2" at bounding box center [190, 202] width 210 height 22
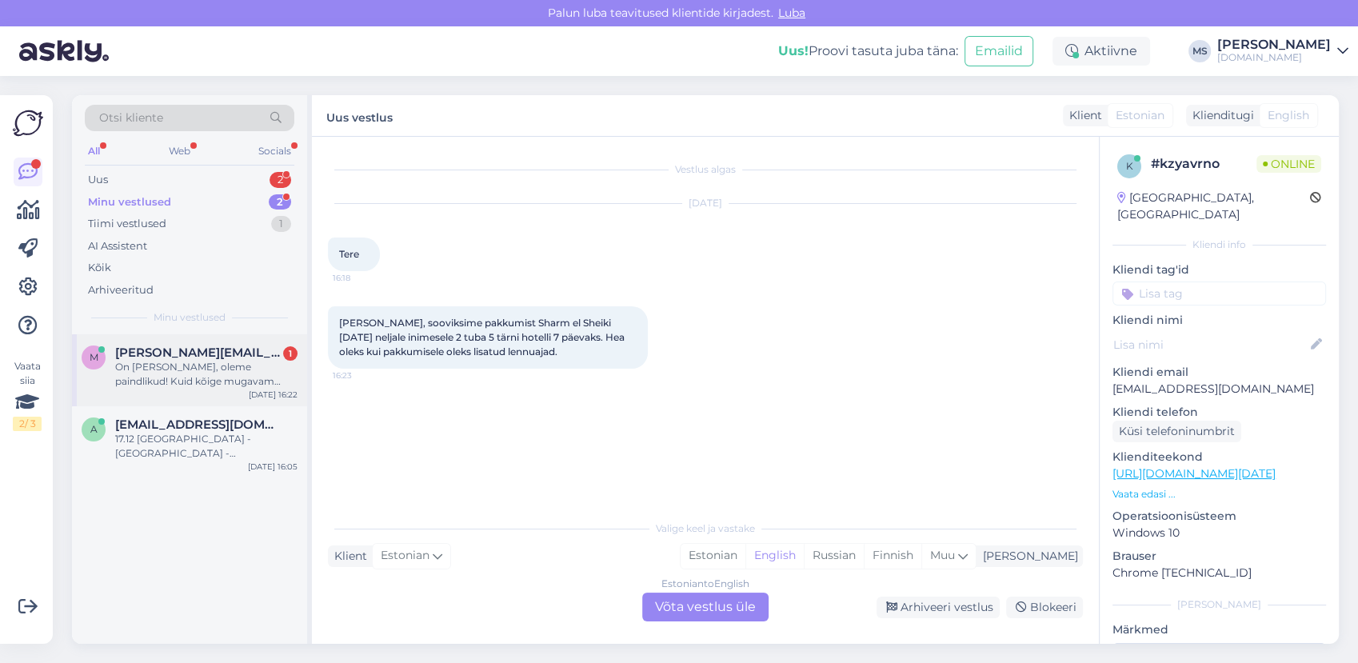
drag, startPoint x: 163, startPoint y: 365, endPoint x: 194, endPoint y: 396, distance: 44.1
click at [164, 366] on div "On [PERSON_NAME], oleme paindlikud! Kuid kõige mugavam oleks ajaliselt alates 1…" at bounding box center [206, 374] width 182 height 29
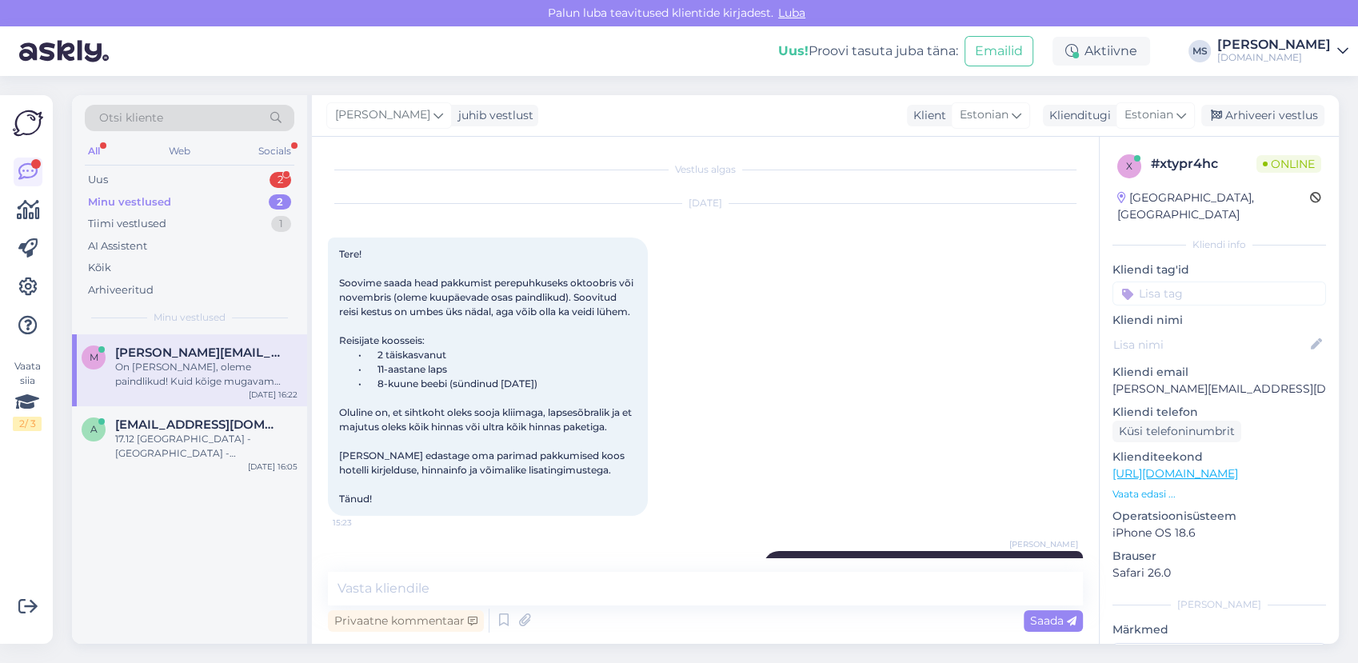
scroll to position [322, 0]
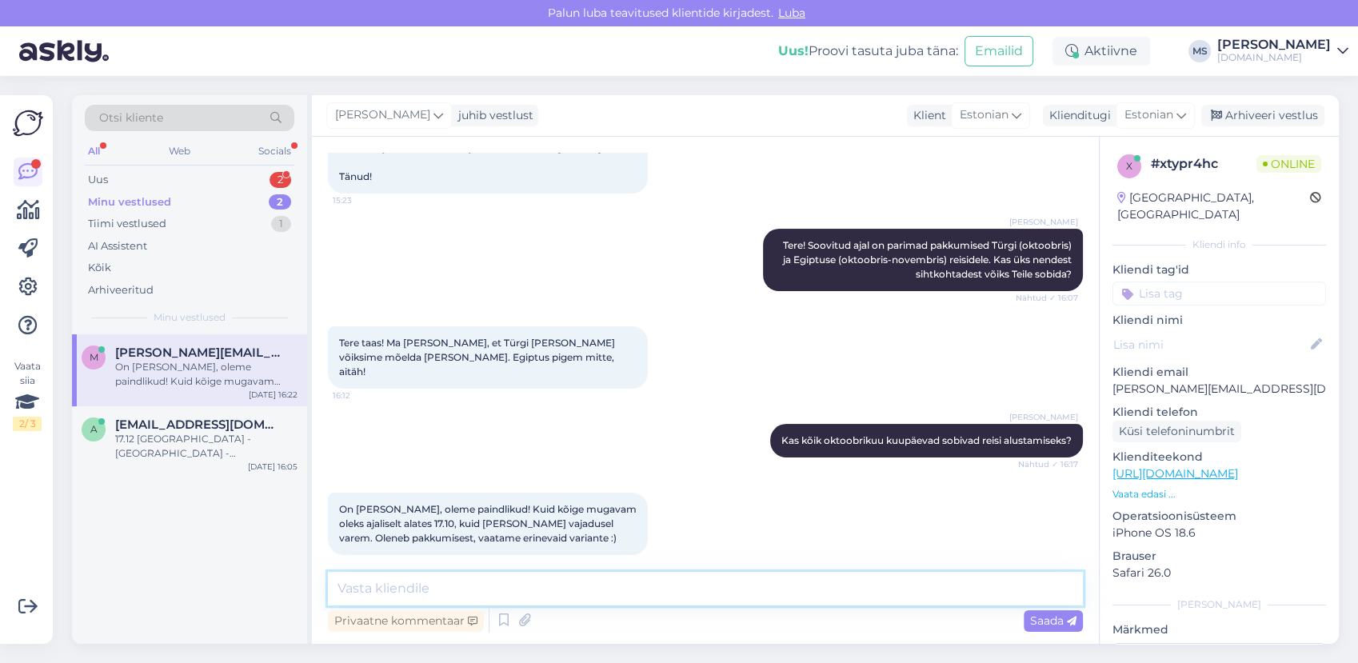
click at [624, 597] on textarea at bounding box center [705, 589] width 755 height 34
type textarea "Hästi, vaatame [PERSON_NAME] saadame Teile pakkumised esimesel võimalusel meili…"
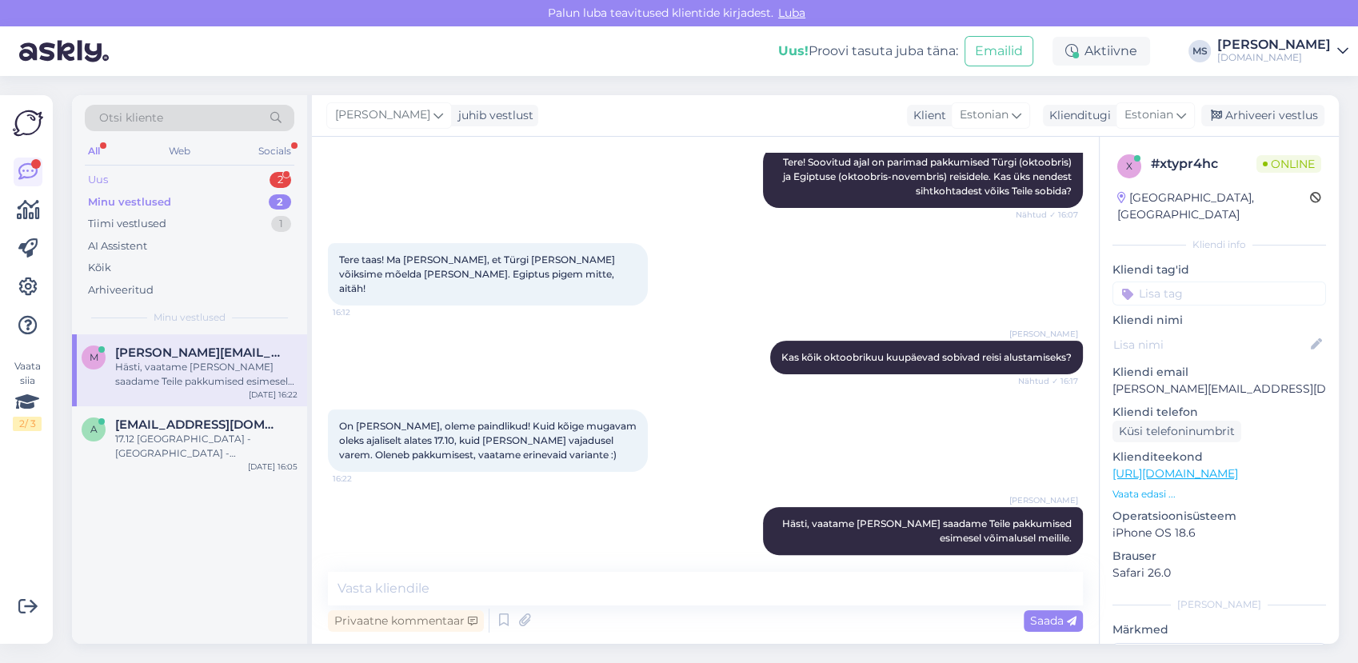
click at [182, 174] on div "Uus 2" at bounding box center [190, 180] width 210 height 22
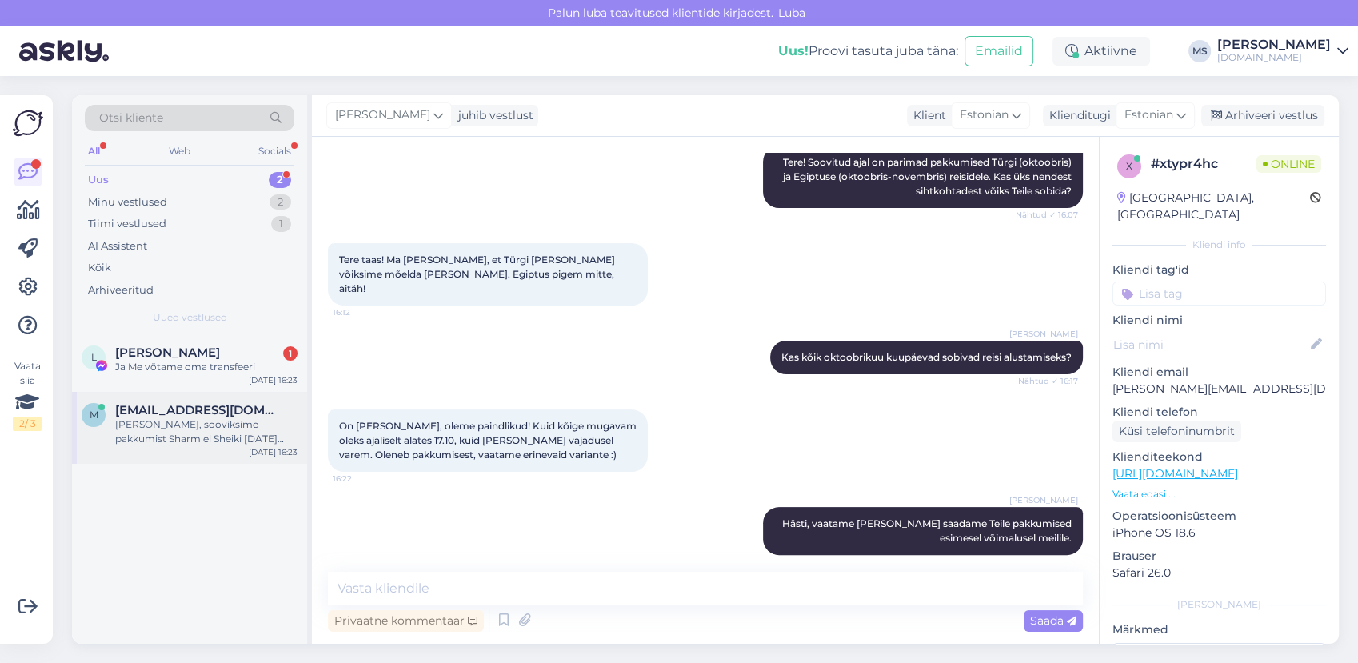
click at [178, 427] on div "[PERSON_NAME], sooviksime pakkumist Sharm el Sheiki [DATE] neljale inimesele 2 …" at bounding box center [206, 432] width 182 height 29
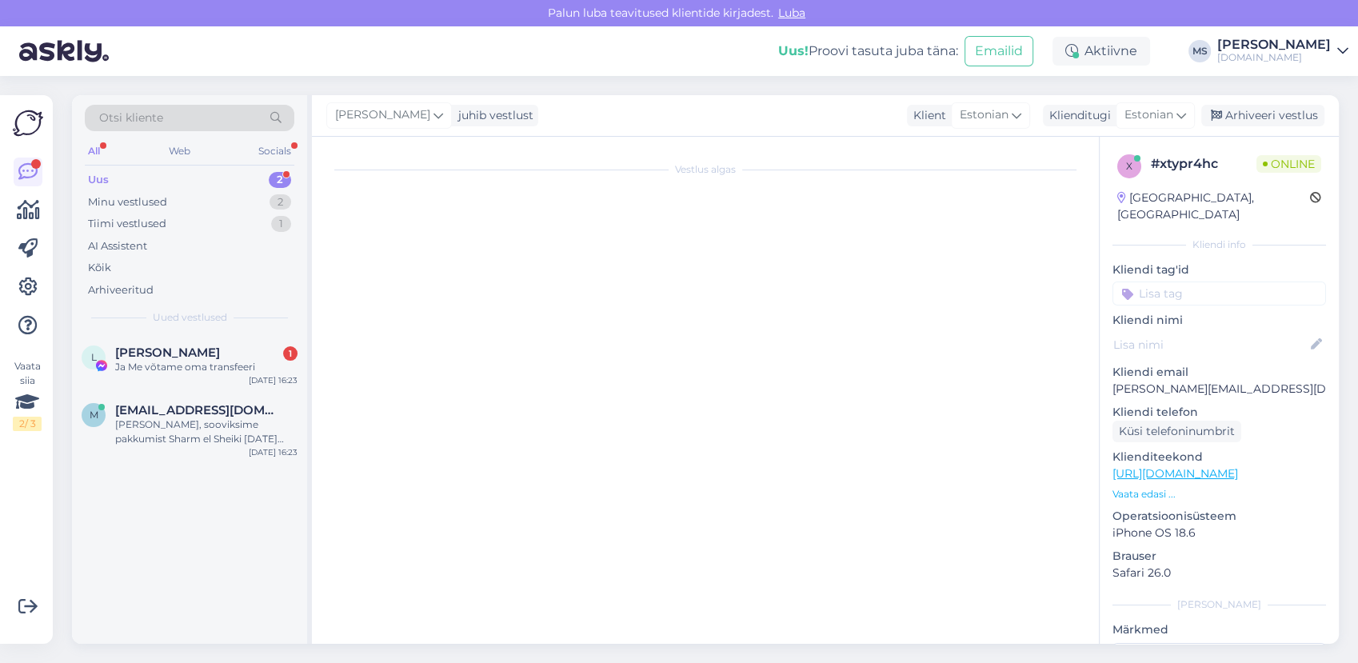
scroll to position [0, 0]
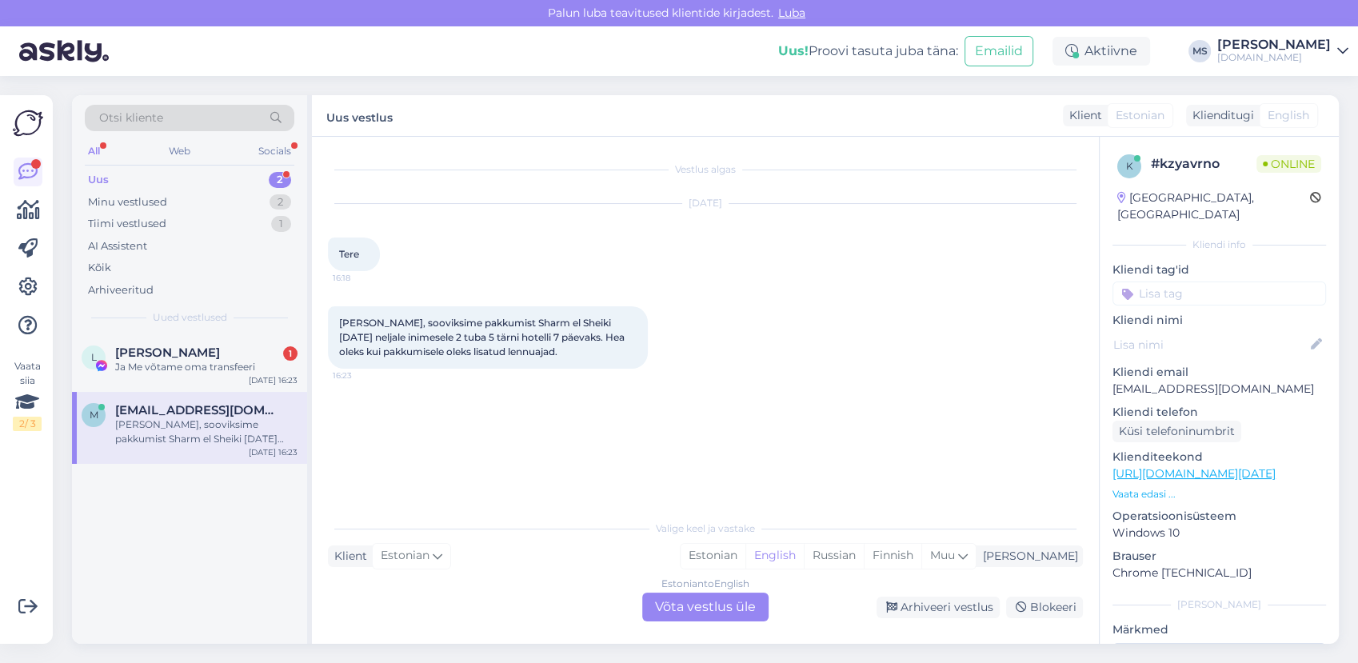
drag, startPoint x: 789, startPoint y: 560, endPoint x: 727, endPoint y: 606, distance: 77.1
click at [745, 567] on div "Estonian" at bounding box center [713, 556] width 65 height 24
click at [697, 614] on div "Estonian to Estonian Võta vestlus üle" at bounding box center [705, 607] width 126 height 29
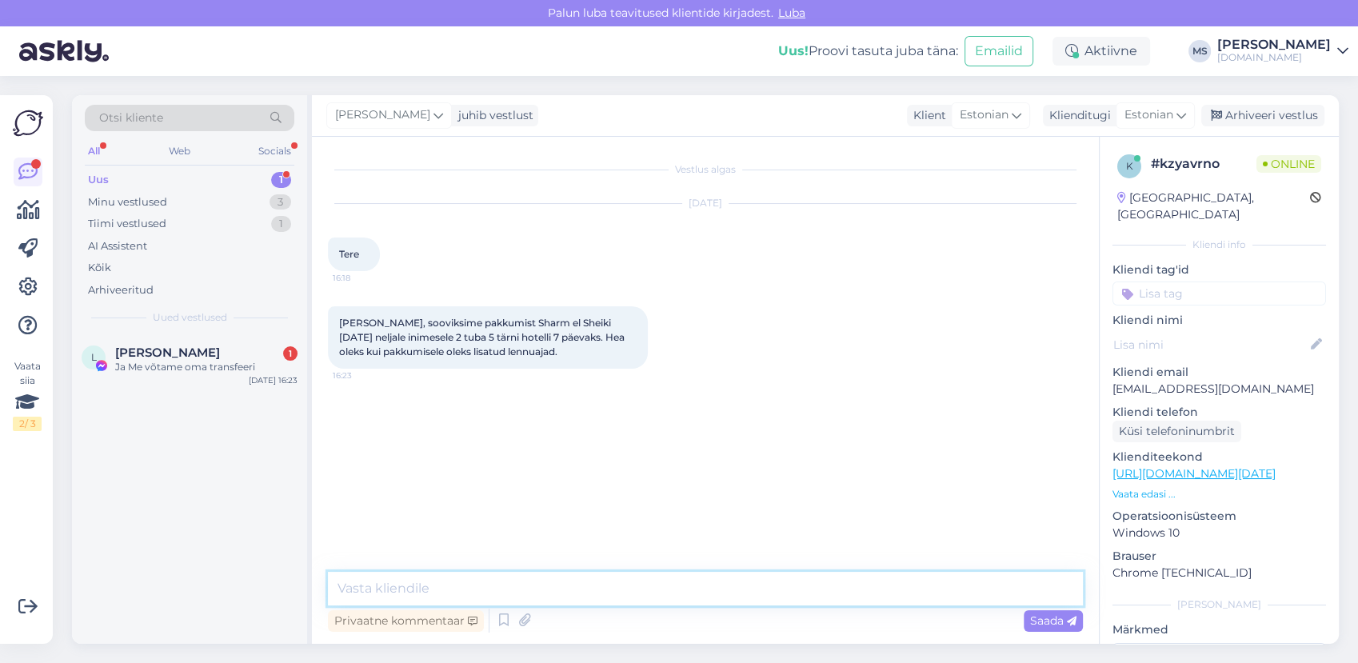
click at [672, 581] on textarea at bounding box center [705, 589] width 755 height 34
click at [450, 573] on textarea at bounding box center [705, 589] width 755 height 34
type textarea "Tere"
type textarea "Hästi, vaatame pakkumised [PERSON_NAME] saadame Teile esimesel võimalusel meili…"
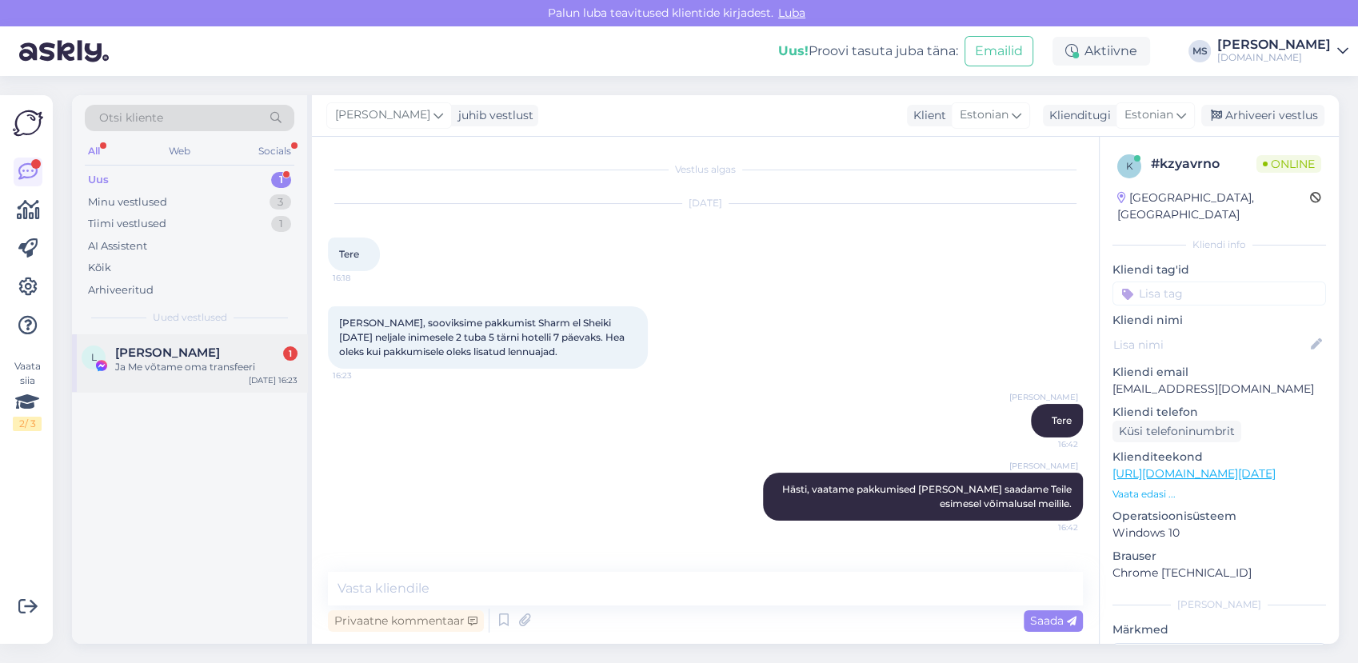
click at [210, 357] on div "[PERSON_NAME] 1" at bounding box center [206, 353] width 182 height 14
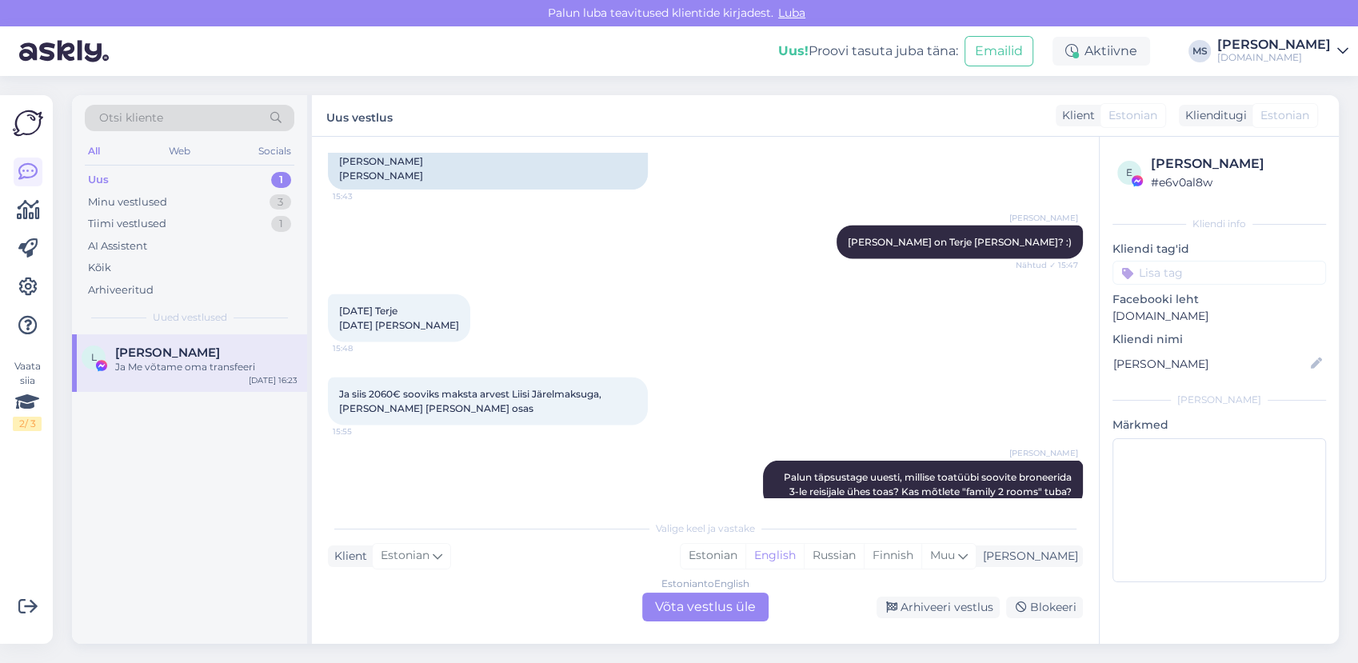
scroll to position [9625, 0]
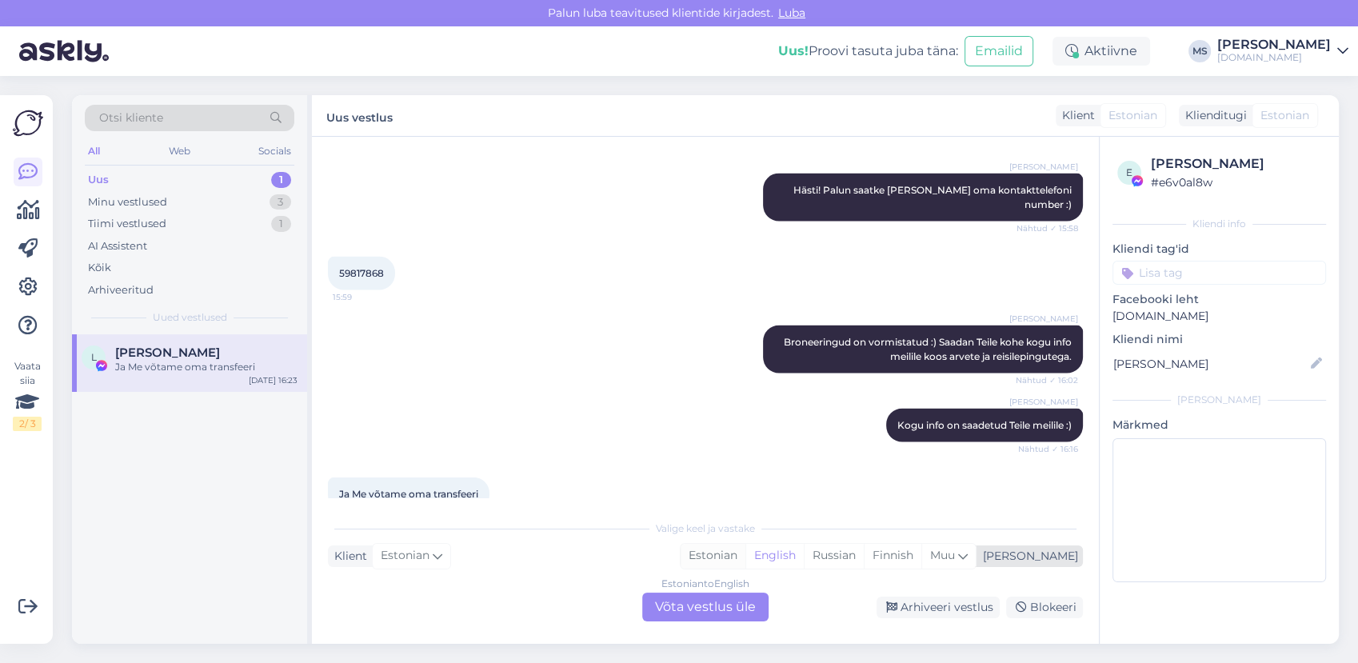
click at [745, 559] on div "Estonian" at bounding box center [713, 556] width 65 height 24
click at [721, 599] on div "Estonian to Estonian Võta vestlus üle" at bounding box center [705, 607] width 126 height 29
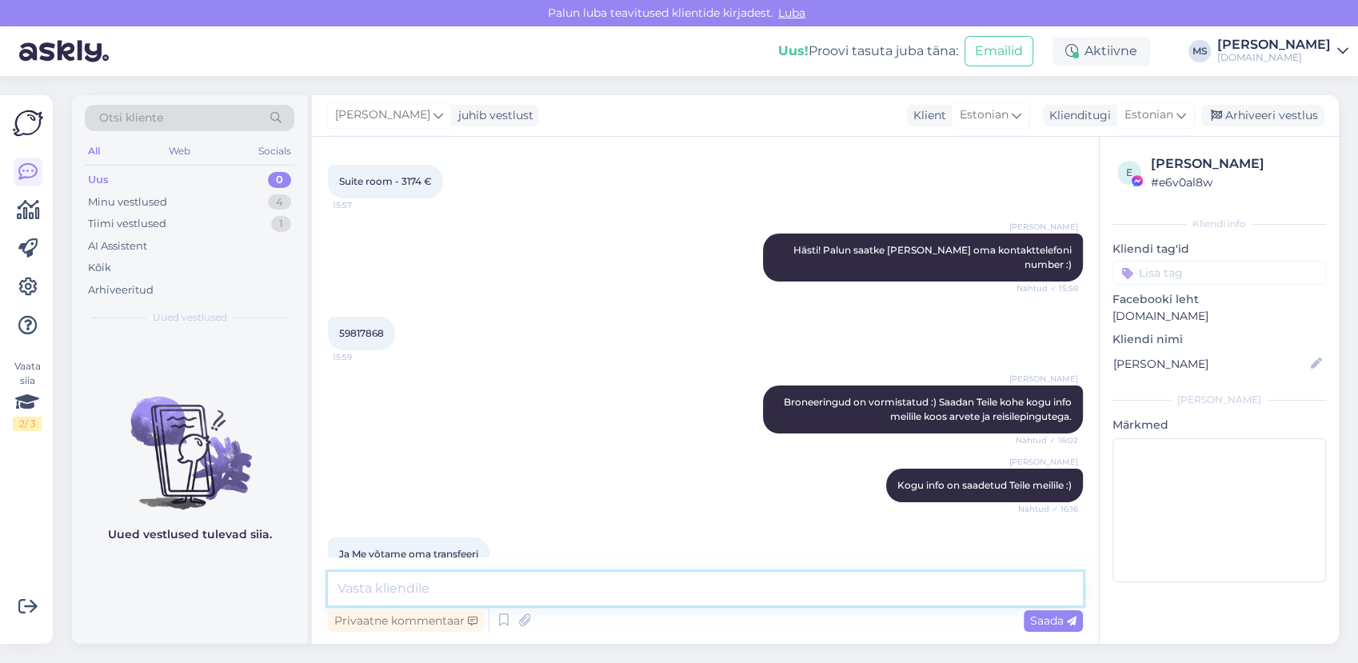
click at [711, 580] on textarea at bounding box center [705, 589] width 755 height 34
type textarea "t"
type textarea "Tere"
drag, startPoint x: 426, startPoint y: 595, endPoint x: 327, endPoint y: 611, distance: 99.7
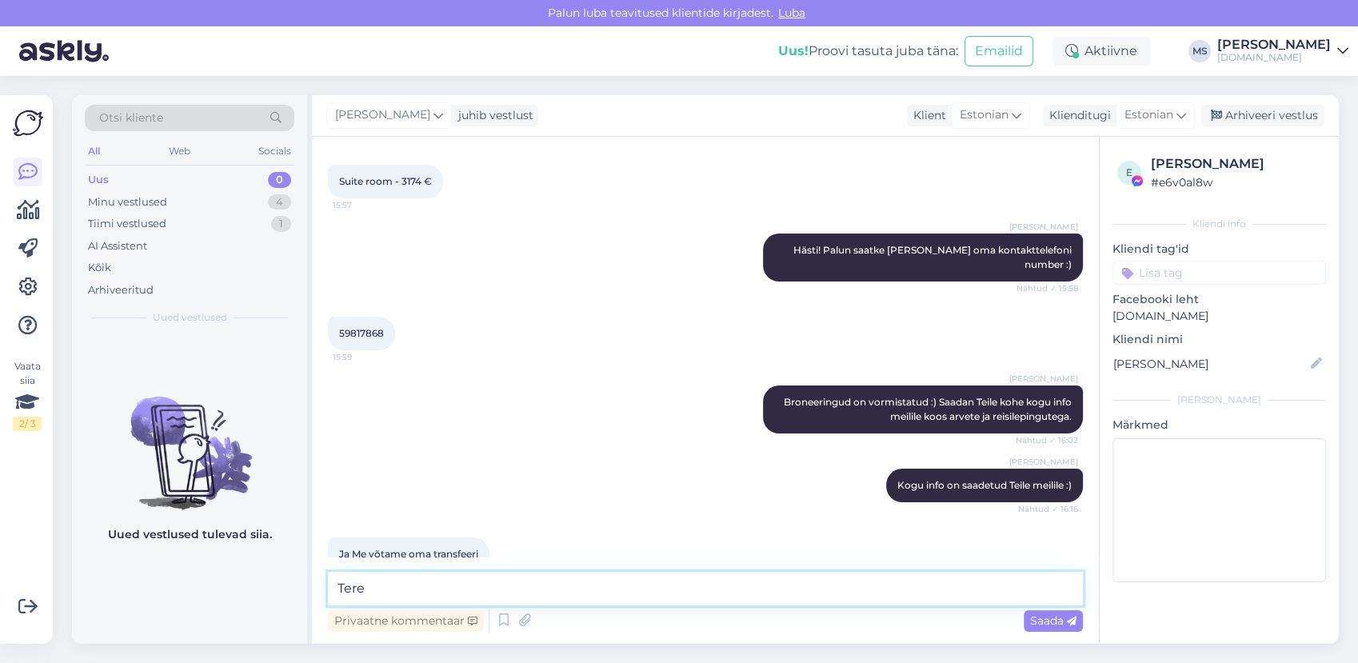
click at [328, 611] on div "Tere Privaatne kommentaar Saada" at bounding box center [705, 604] width 755 height 64
click at [501, 573] on textarea at bounding box center [705, 589] width 755 height 34
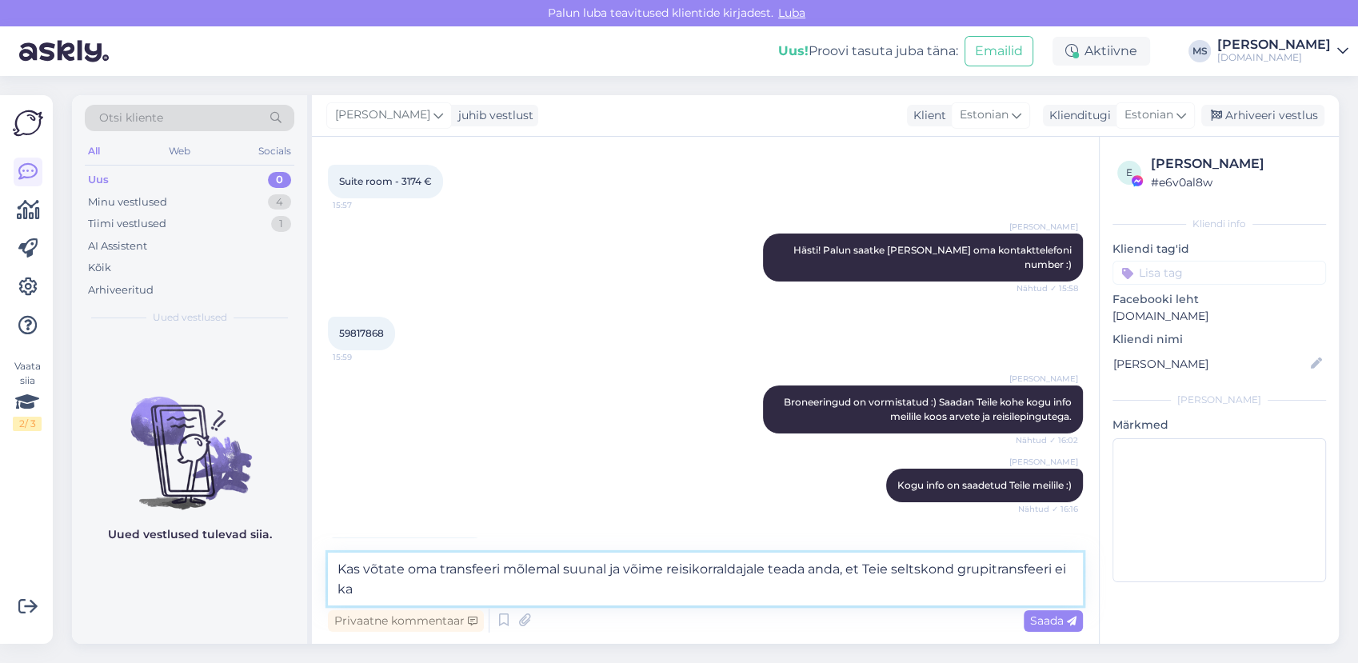
scroll to position [9584, 0]
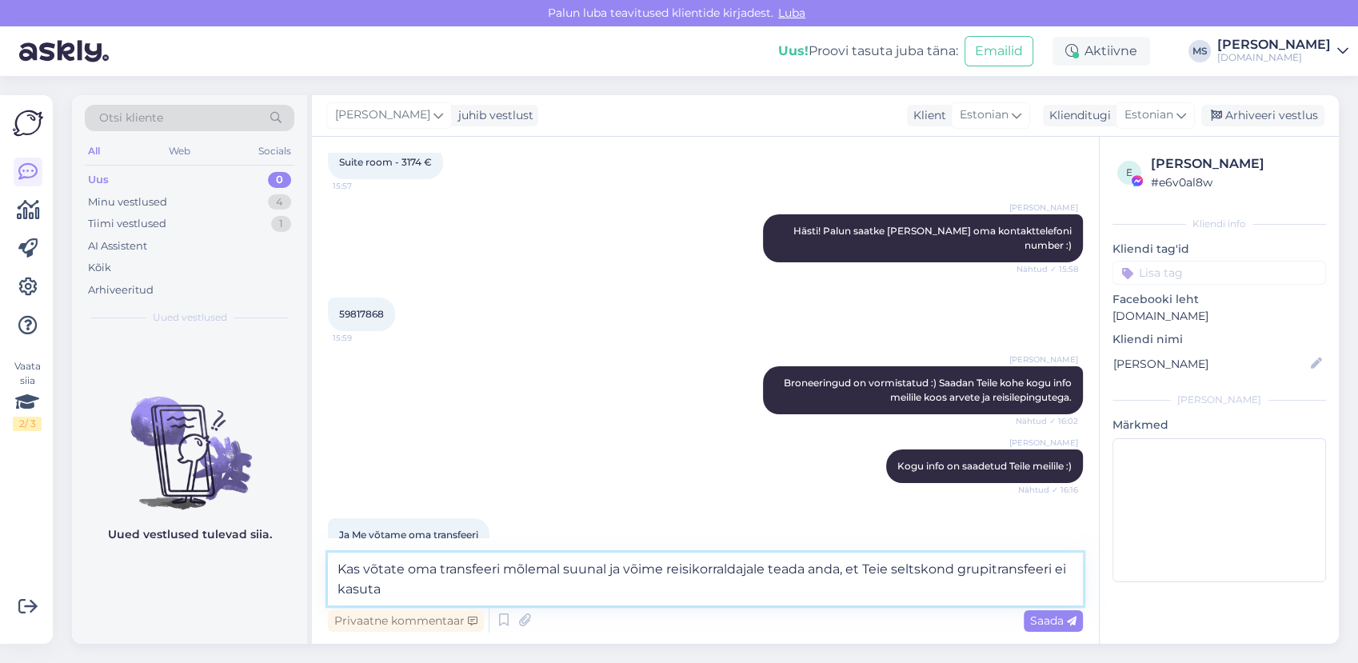
type textarea "Kas võtate oma transfeeri mõlemal suunal ja võime reisikorraldajale teada anda,…"
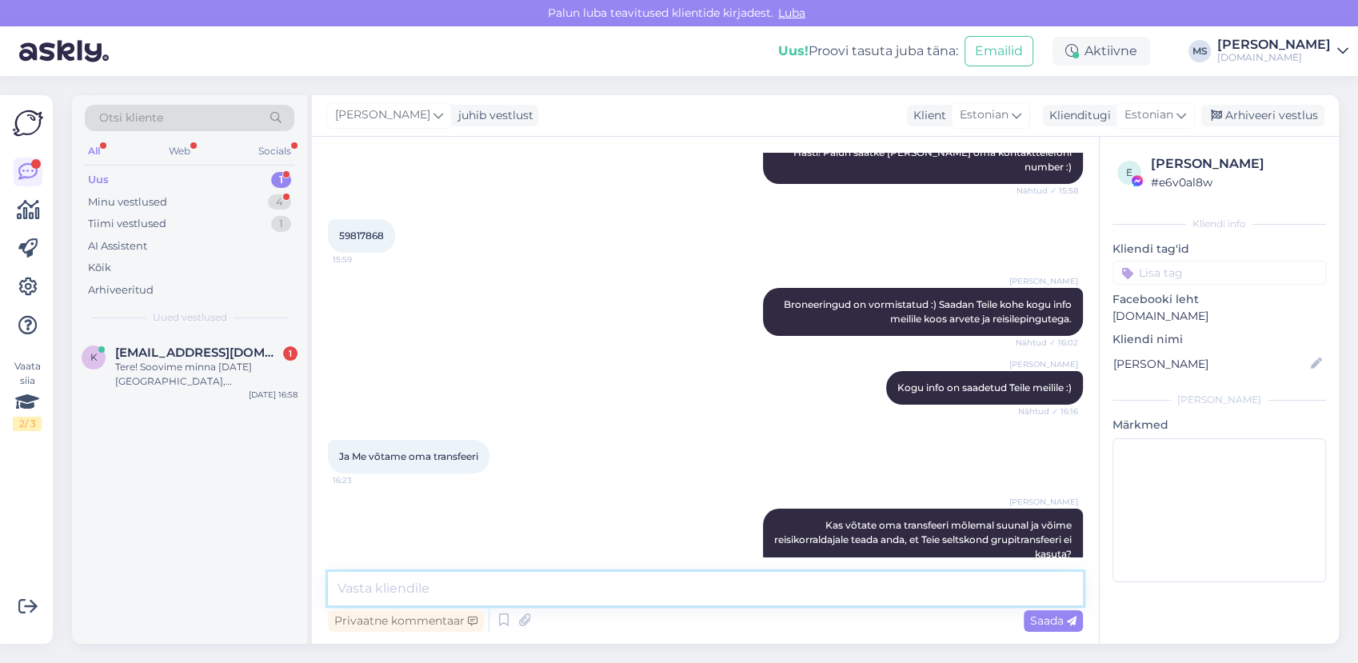
scroll to position [9731, 0]
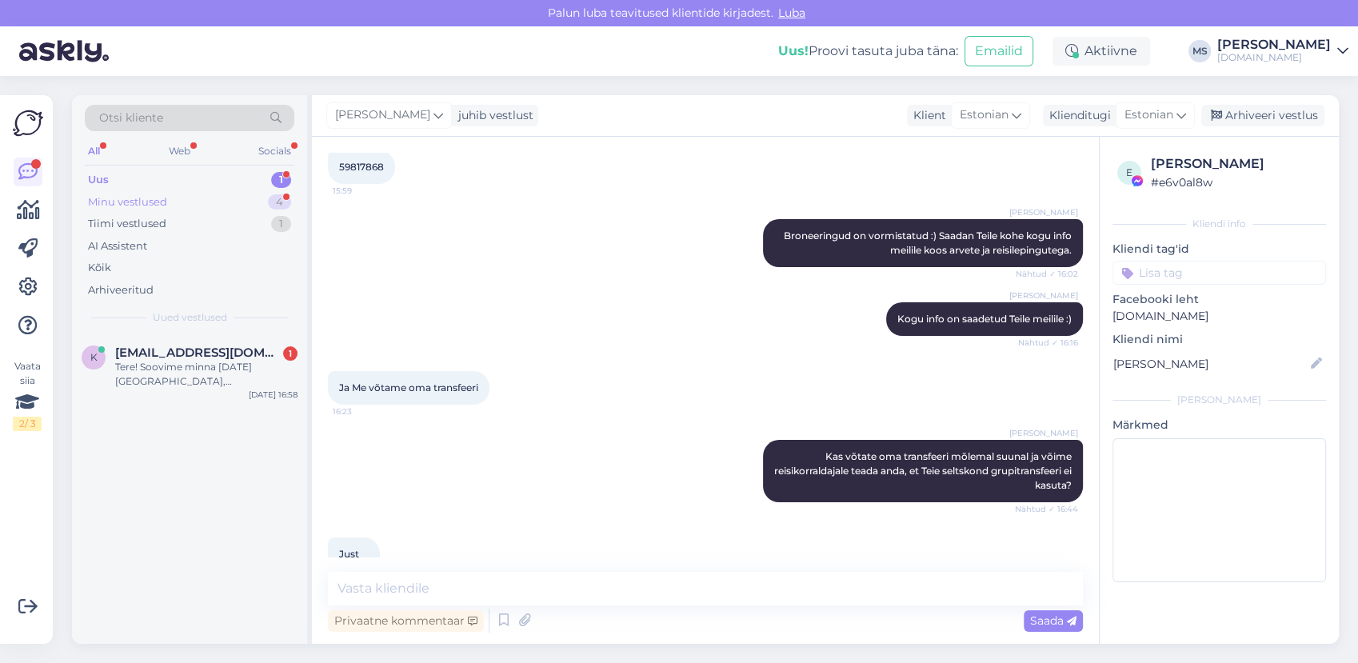
click at [153, 191] on div "Minu vestlused 4" at bounding box center [190, 202] width 210 height 22
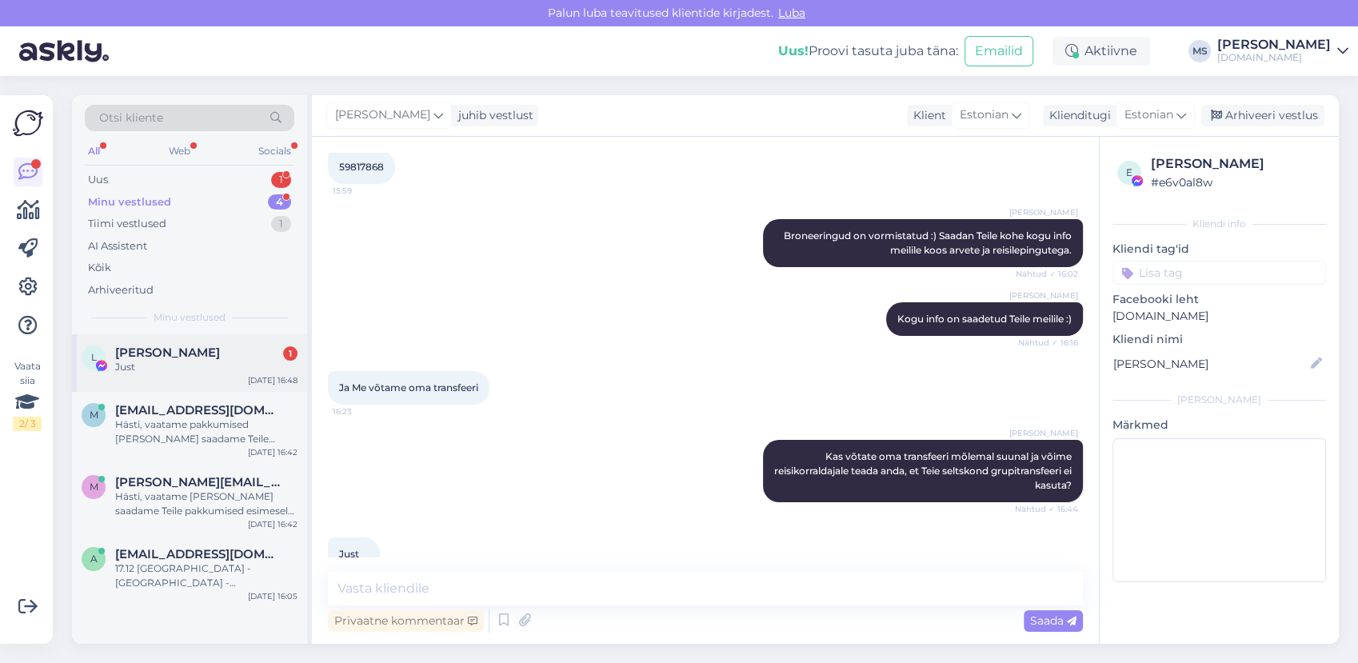
click at [170, 368] on div "Just" at bounding box center [206, 367] width 182 height 14
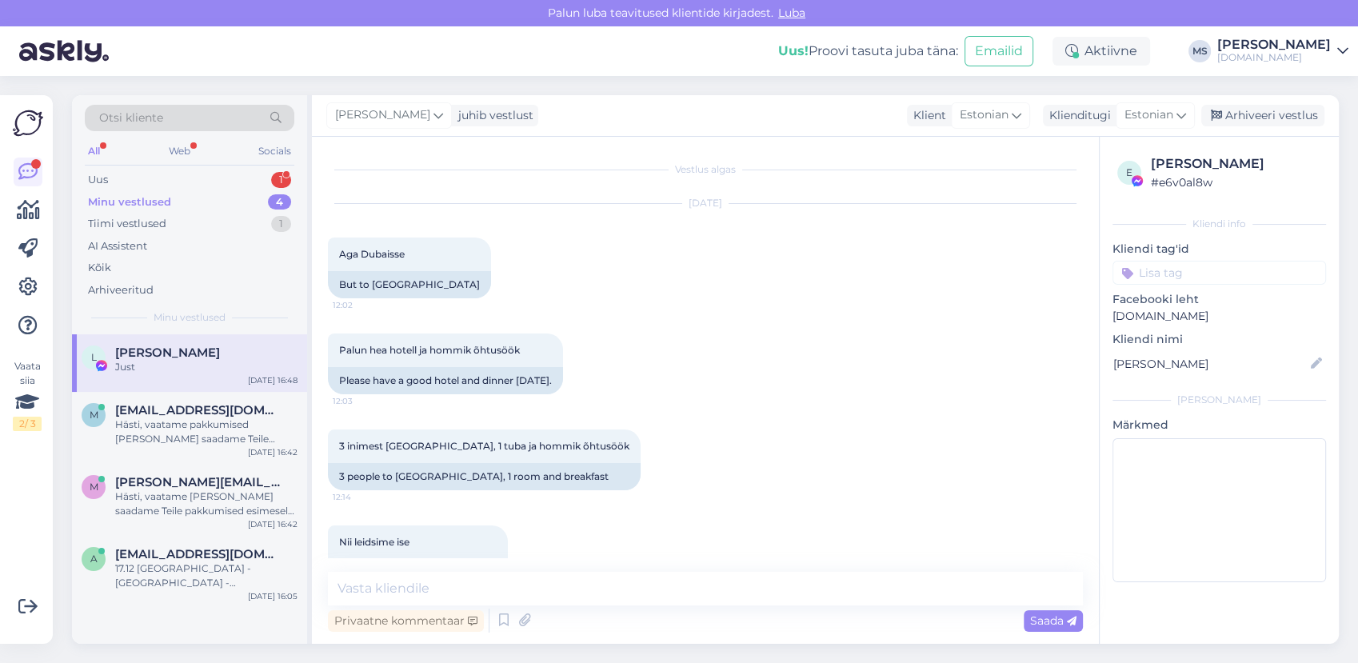
scroll to position [9446, 0]
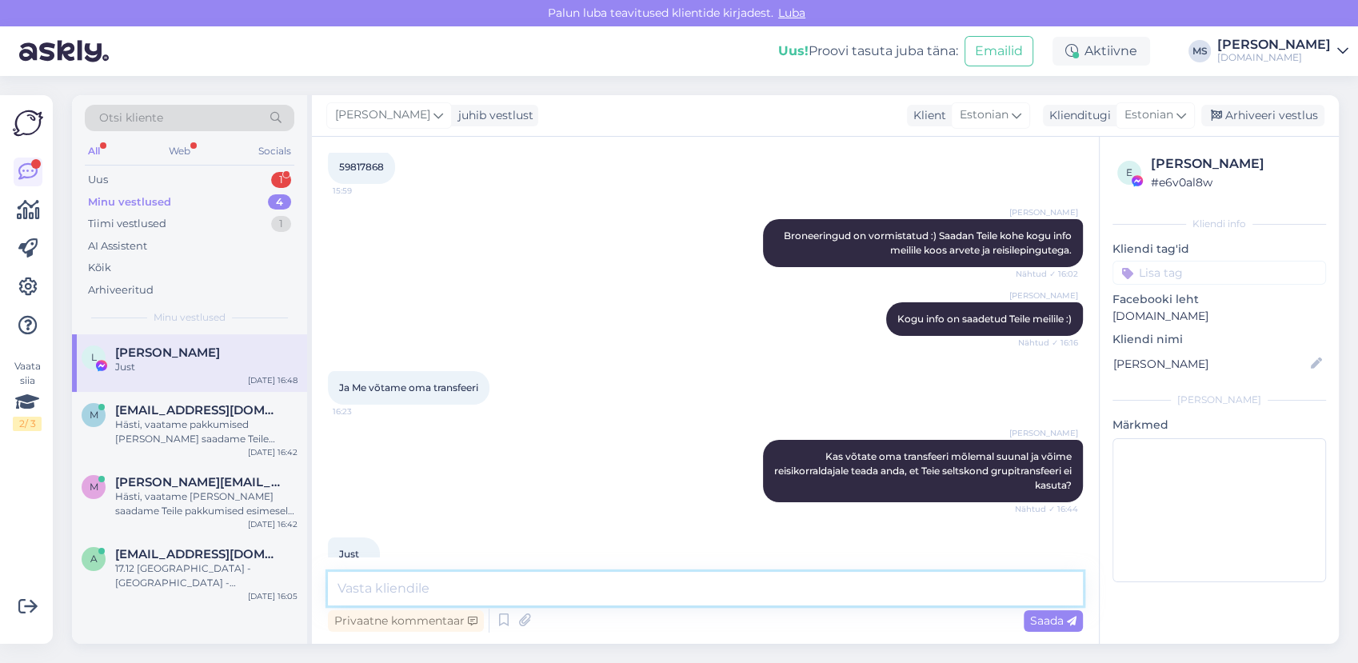
click at [394, 584] on textarea at bounding box center [705, 589] width 755 height 34
type textarea "Selge, edastame info reisikorraldajale."
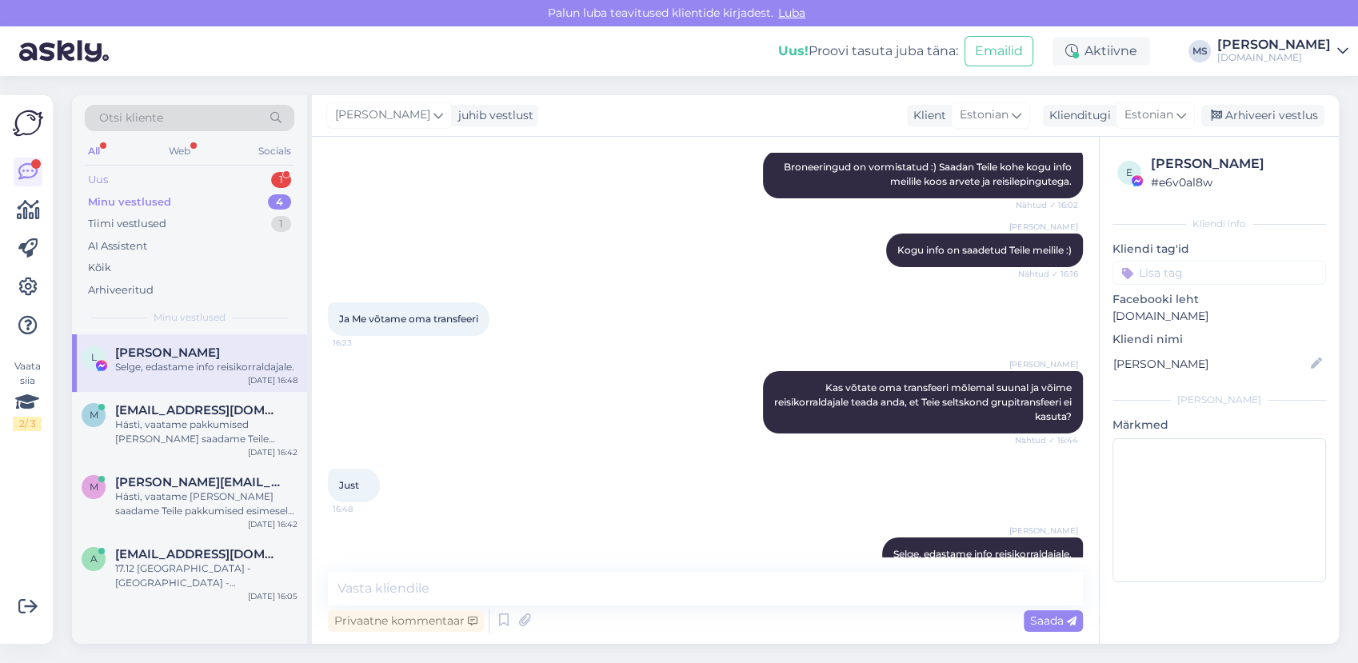
drag, startPoint x: 126, startPoint y: 162, endPoint x: 128, endPoint y: 170, distance: 8.2
click at [127, 163] on div "All Web Socials" at bounding box center [190, 153] width 210 height 25
click at [128, 176] on div "Uus 1" at bounding box center [190, 180] width 210 height 22
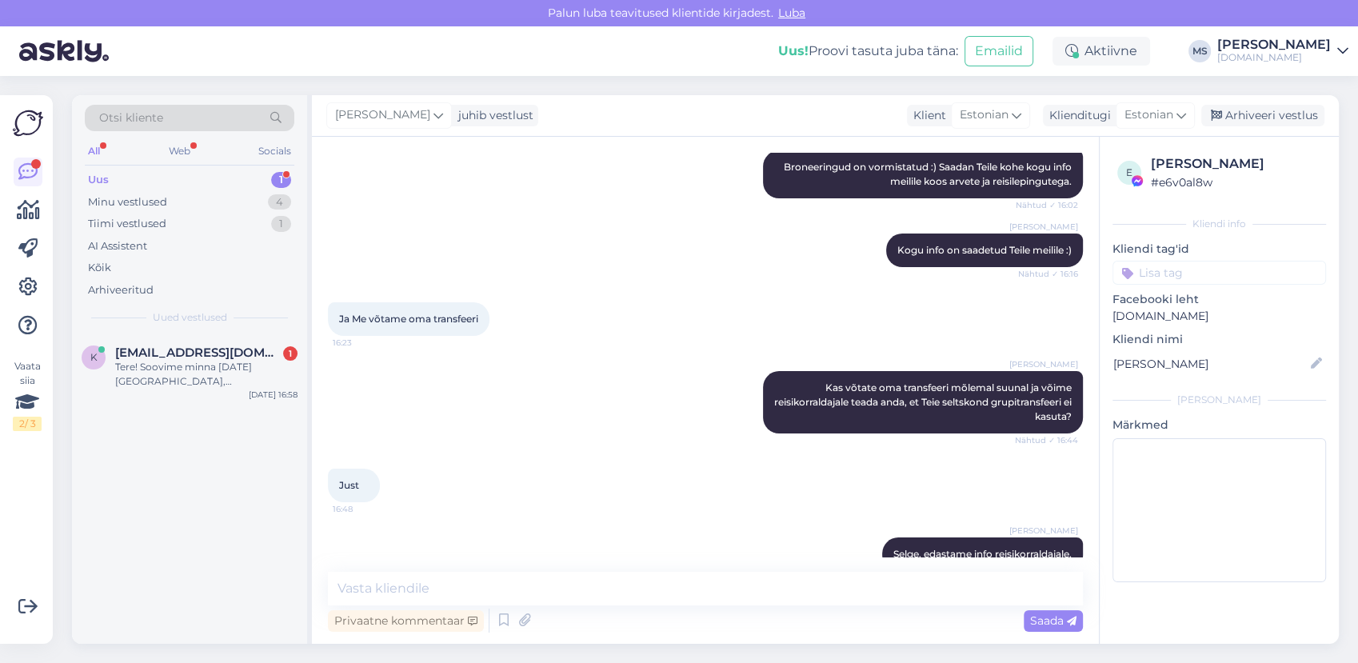
drag, startPoint x: 176, startPoint y: 357, endPoint x: 321, endPoint y: 385, distance: 147.5
click at [176, 358] on span "[EMAIL_ADDRESS][DOMAIN_NAME]" at bounding box center [198, 353] width 166 height 14
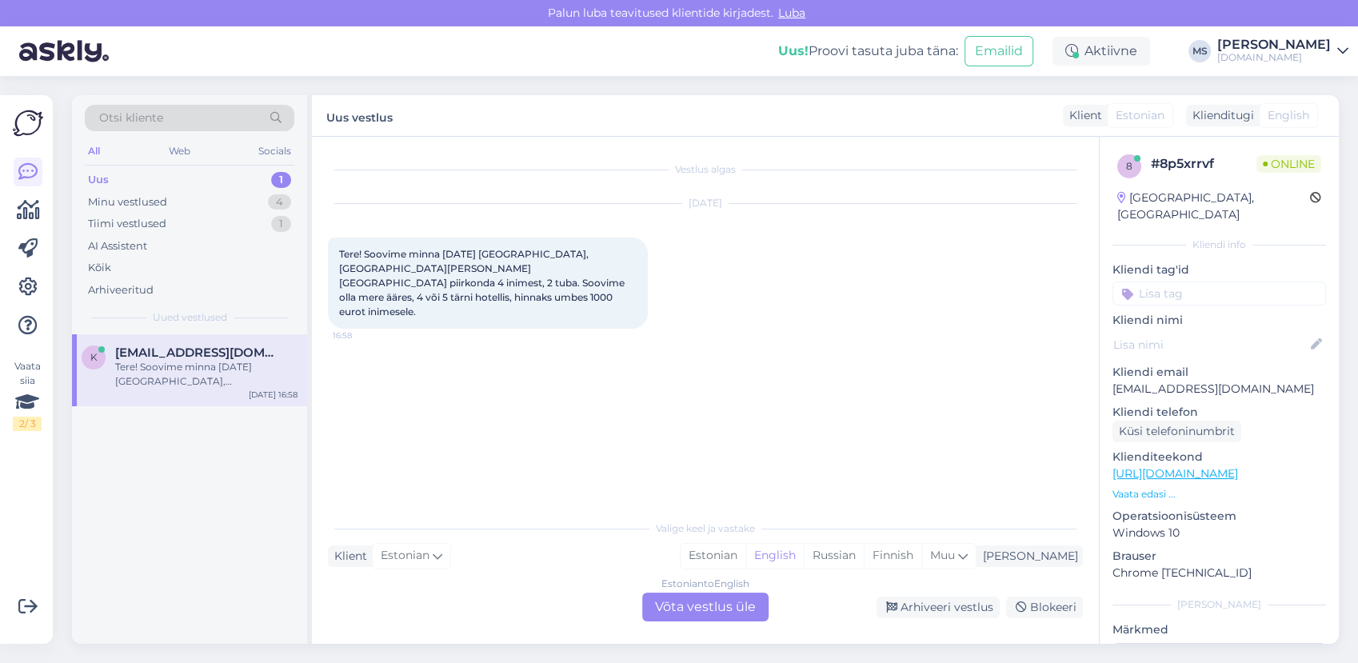
scroll to position [0, 0]
click at [146, 220] on div "Tiimi vestlused" at bounding box center [127, 224] width 78 height 16
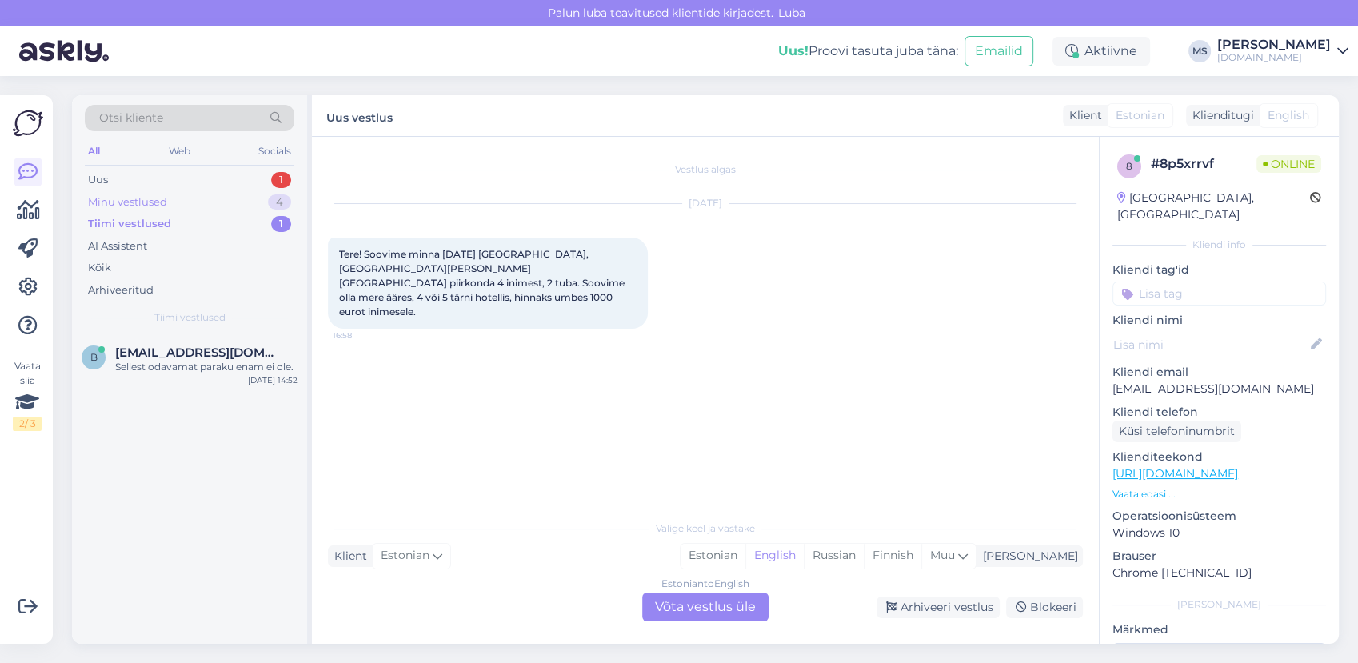
click at [142, 203] on div "Minu vestlused" at bounding box center [127, 202] width 79 height 16
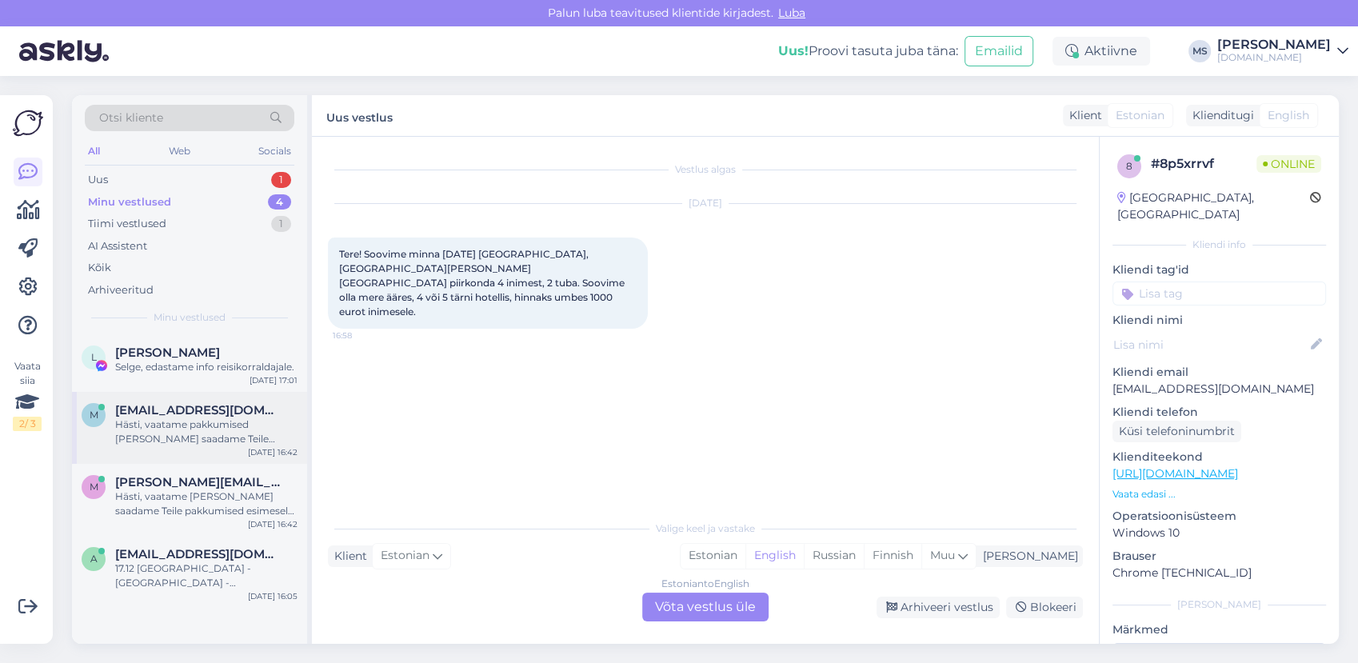
click at [180, 430] on div "Hästi, vaatame pakkumised [PERSON_NAME] saadame Teile esimesel võimalusel meili…" at bounding box center [206, 432] width 182 height 29
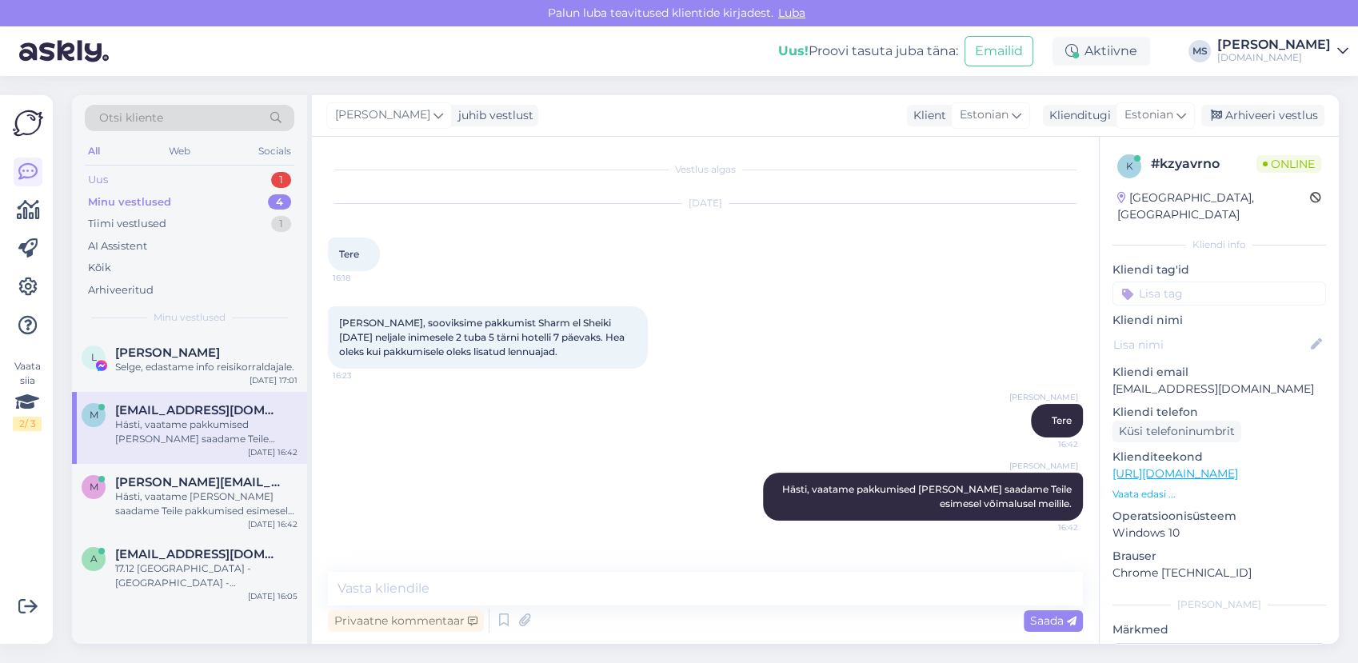
click at [185, 181] on div "Uus 1" at bounding box center [190, 180] width 210 height 22
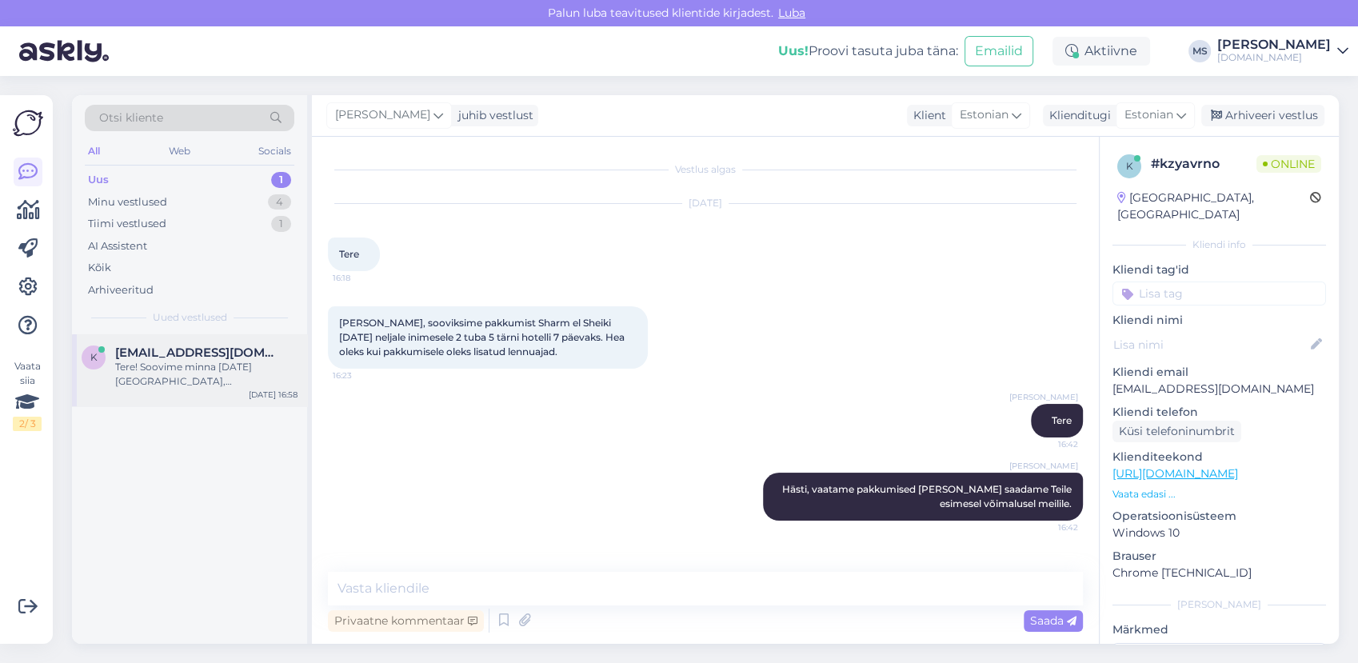
click at [150, 394] on div "k [EMAIL_ADDRESS][DOMAIN_NAME] Tere! Soovime minna [DATE] [GEOGRAPHIC_DATA], [G…" at bounding box center [189, 370] width 235 height 72
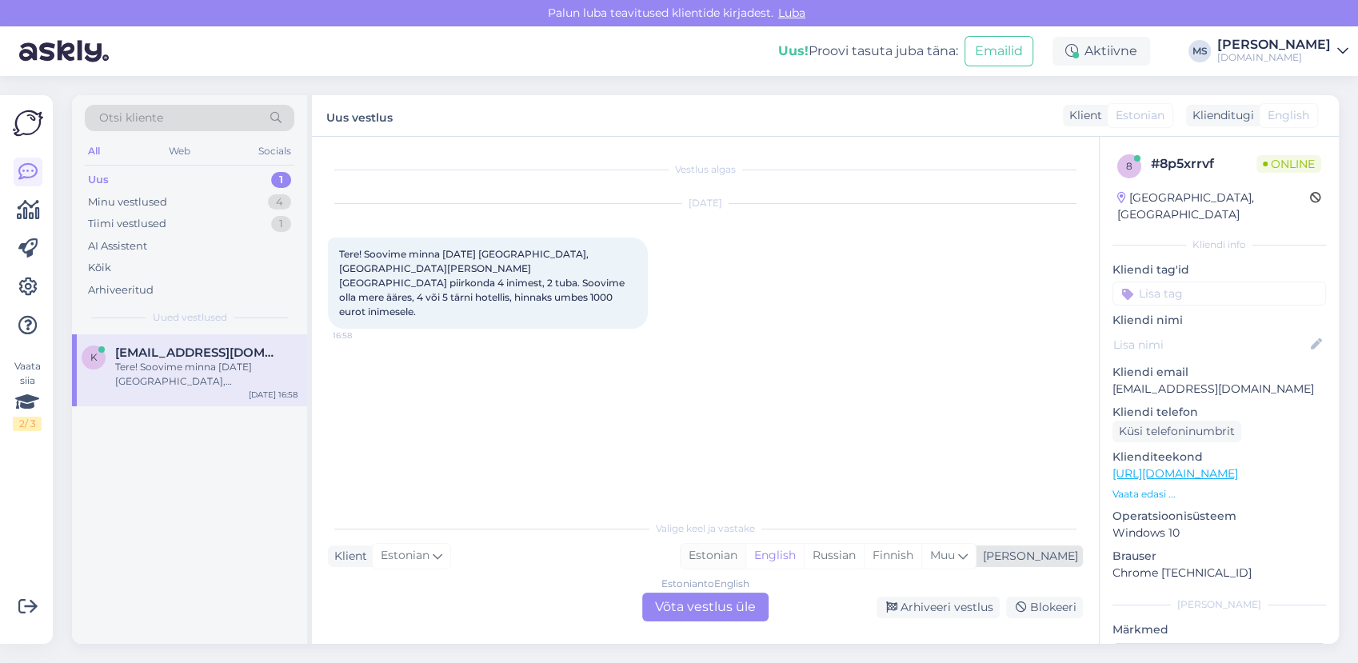
click at [745, 555] on div "Estonian" at bounding box center [713, 556] width 65 height 24
click at [718, 608] on div "Estonian to Estonian Võta vestlus üle" at bounding box center [705, 607] width 126 height 29
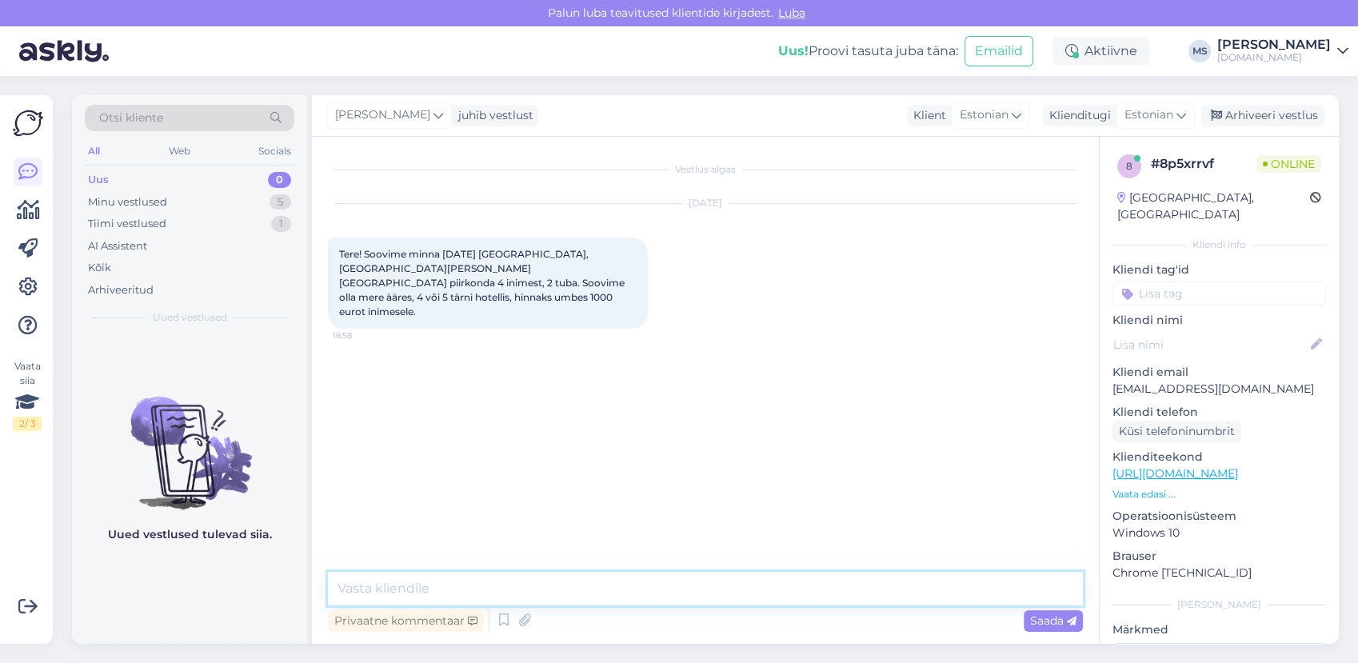
click at [689, 593] on textarea at bounding box center [705, 589] width 755 height 34
type textarea "Tere"
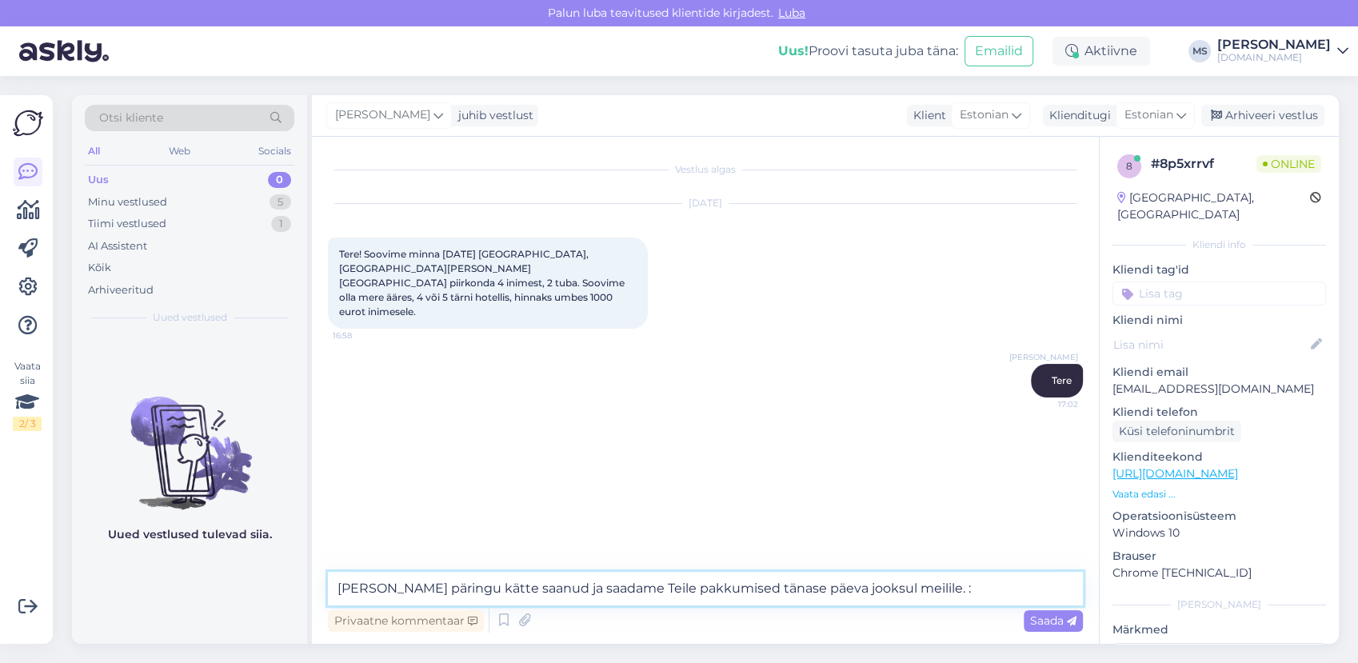
type textarea "[PERSON_NAME] päringu kätte saanud ja saadame Teile pakkumised tänase päeva joo…"
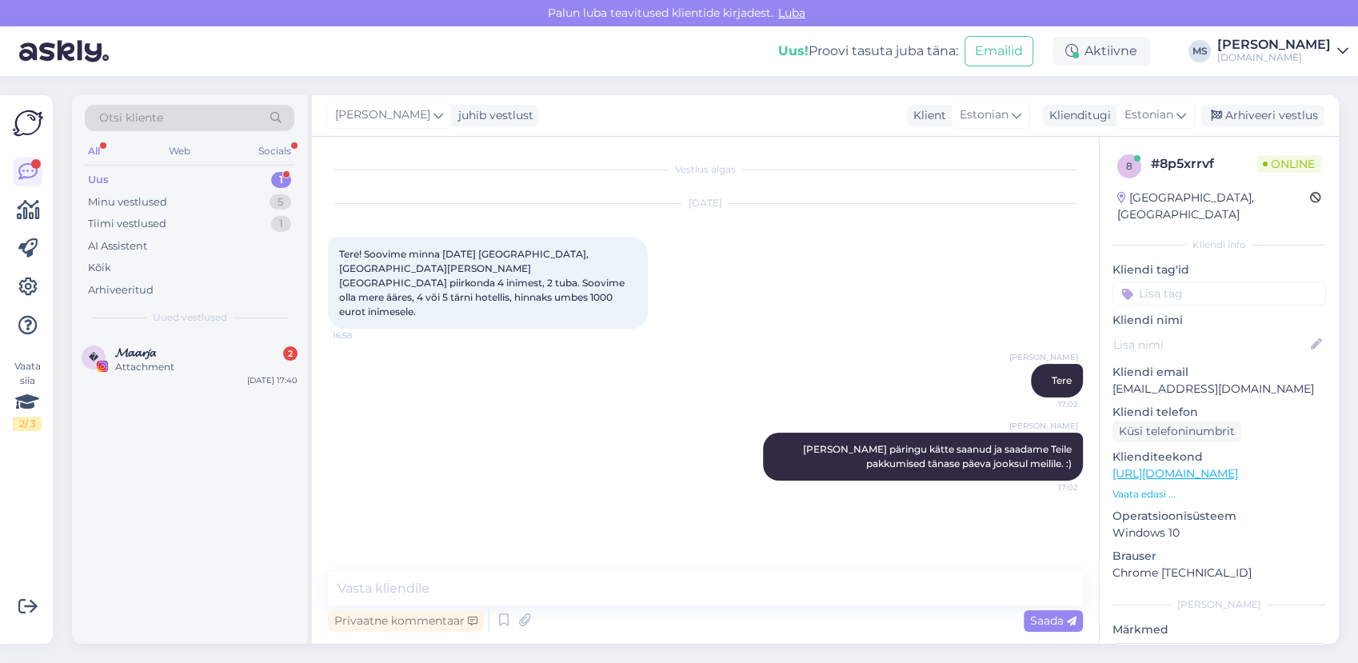
click at [181, 185] on div "Uus 1" at bounding box center [190, 180] width 210 height 22
click at [150, 368] on div "Attachment" at bounding box center [206, 367] width 182 height 14
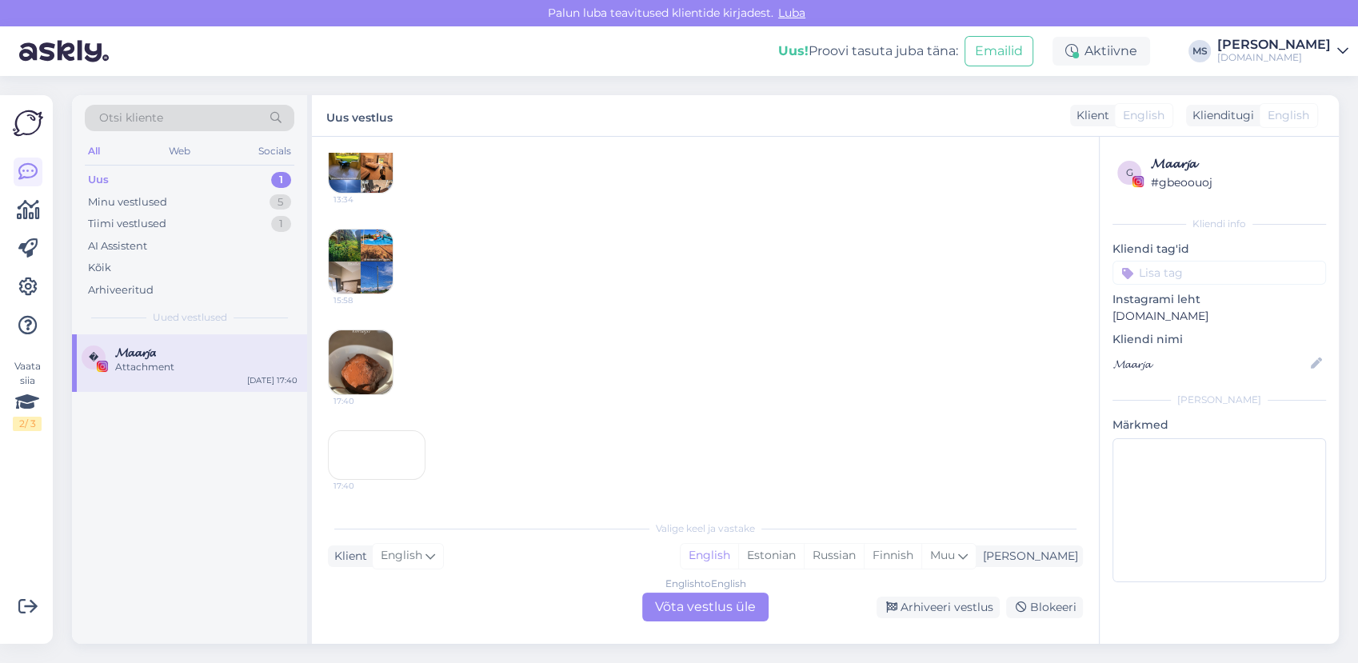
scroll to position [2895, 0]
click at [378, 440] on div "17:40" at bounding box center [377, 455] width 98 height 50
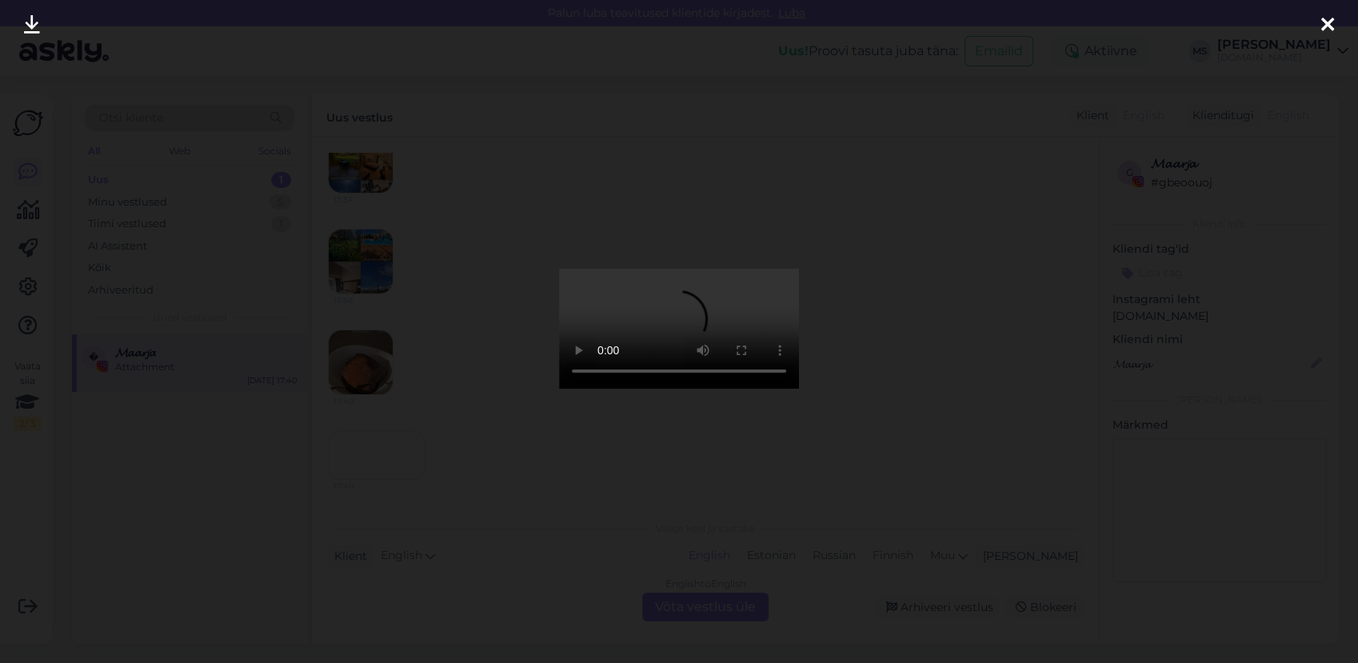
click at [1026, 210] on div at bounding box center [679, 331] width 1358 height 663
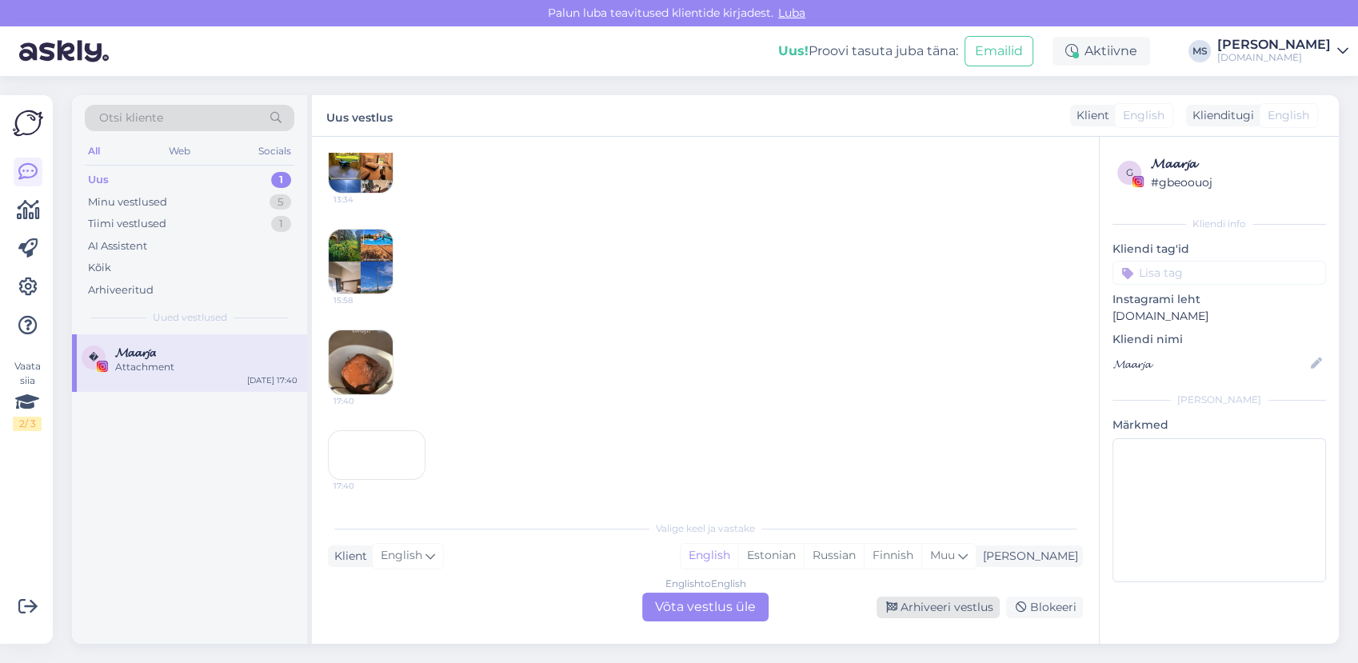
click at [914, 612] on div "Arhiveeri vestlus" at bounding box center [938, 608] width 123 height 22
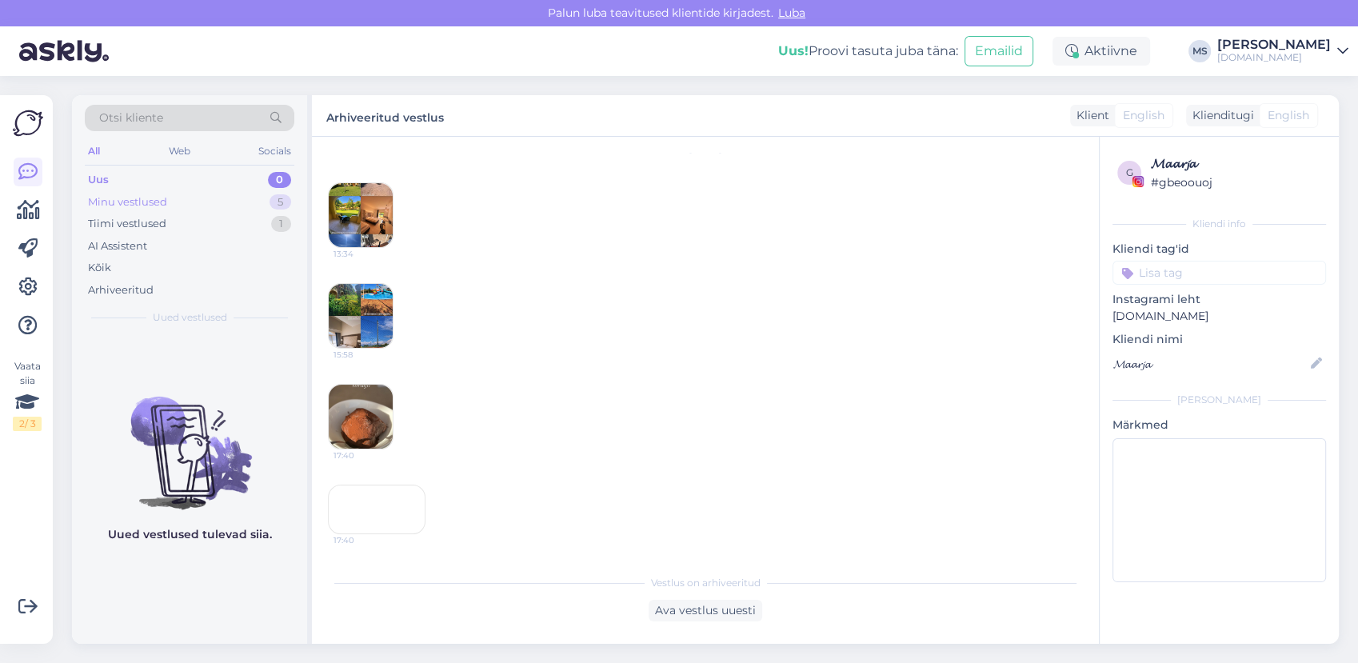
click at [111, 198] on div "Minu vestlused" at bounding box center [127, 202] width 79 height 16
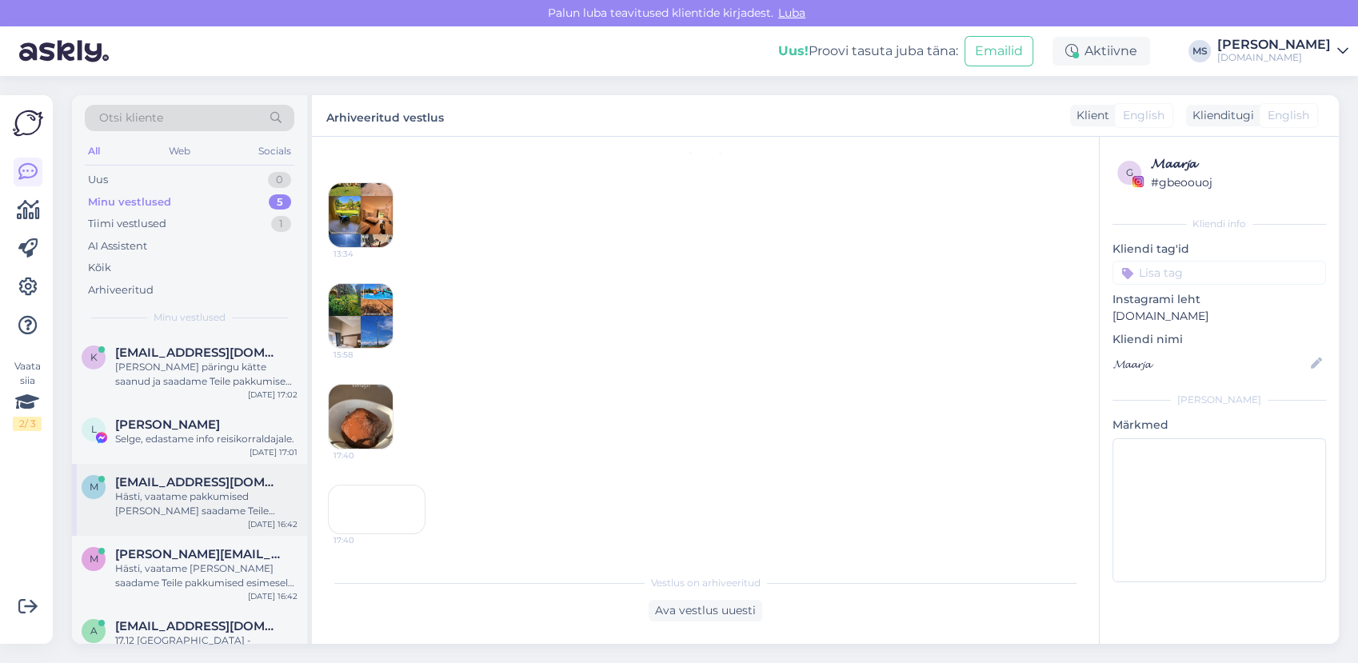
drag, startPoint x: 204, startPoint y: 364, endPoint x: 273, endPoint y: 503, distance: 155.2
click at [204, 365] on div "[PERSON_NAME] päringu kätte saanud ja saadame Teile pakkumised tänase päeva joo…" at bounding box center [206, 374] width 182 height 29
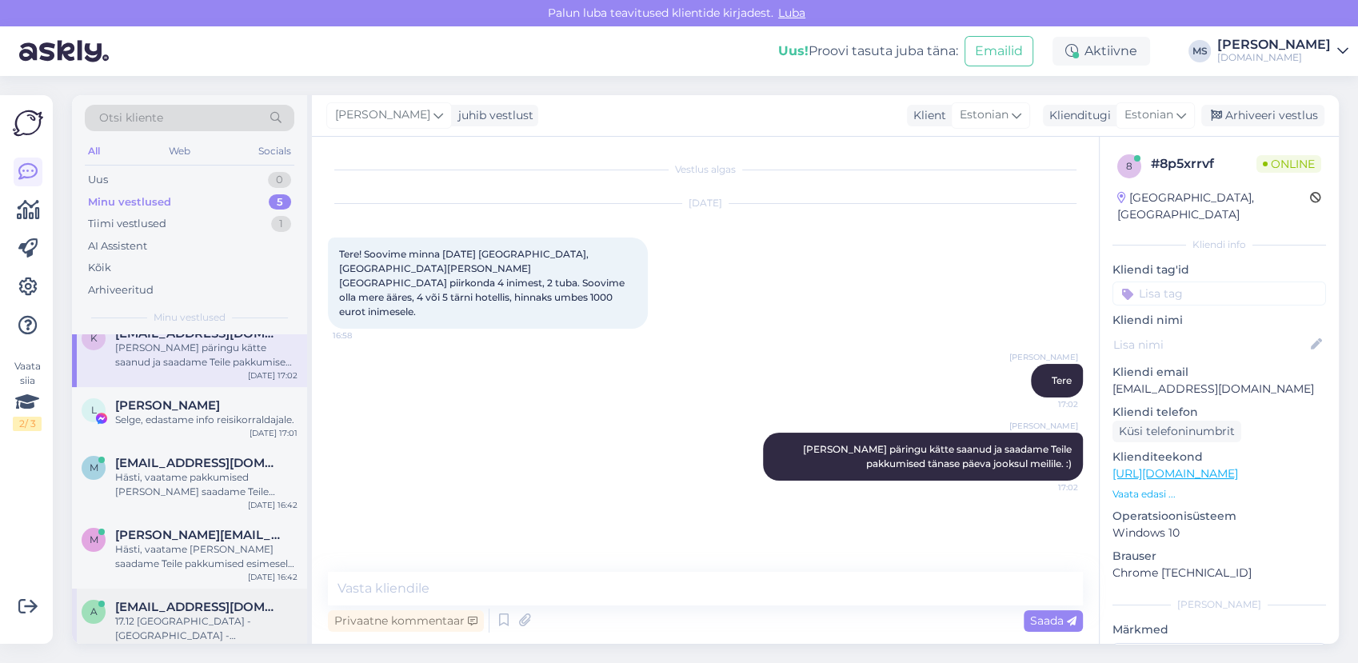
scroll to position [35, 0]
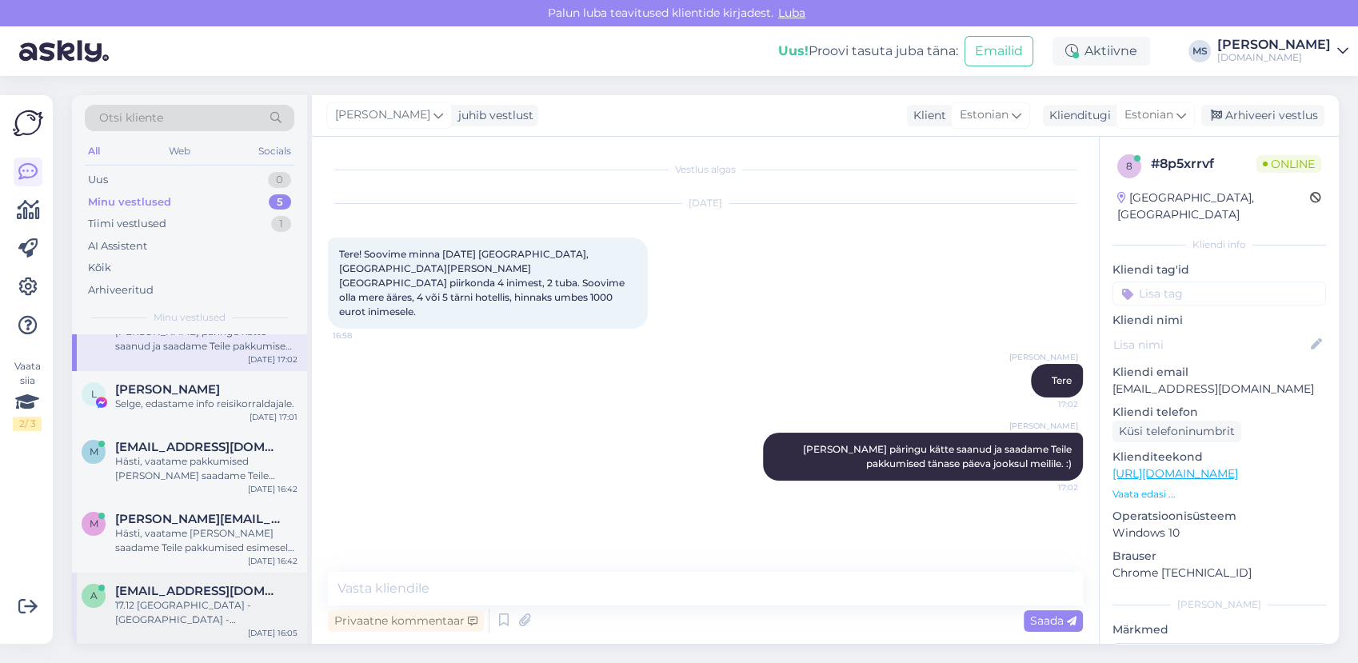
click at [197, 621] on div "17.12 [GEOGRAPHIC_DATA] - [GEOGRAPHIC_DATA] - [GEOGRAPHIC_DATA] 12:40 - 19:30 (…" at bounding box center [206, 612] width 182 height 29
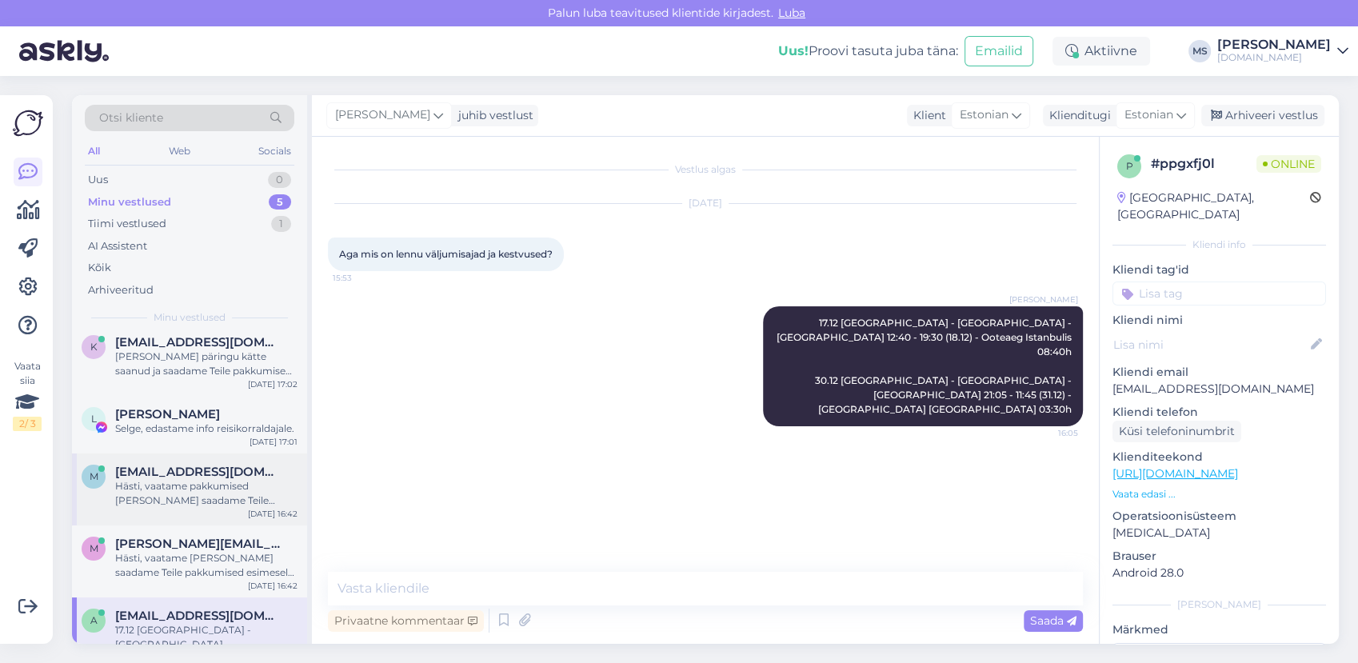
scroll to position [0, 0]
